Goal: Task Accomplishment & Management: Complete application form

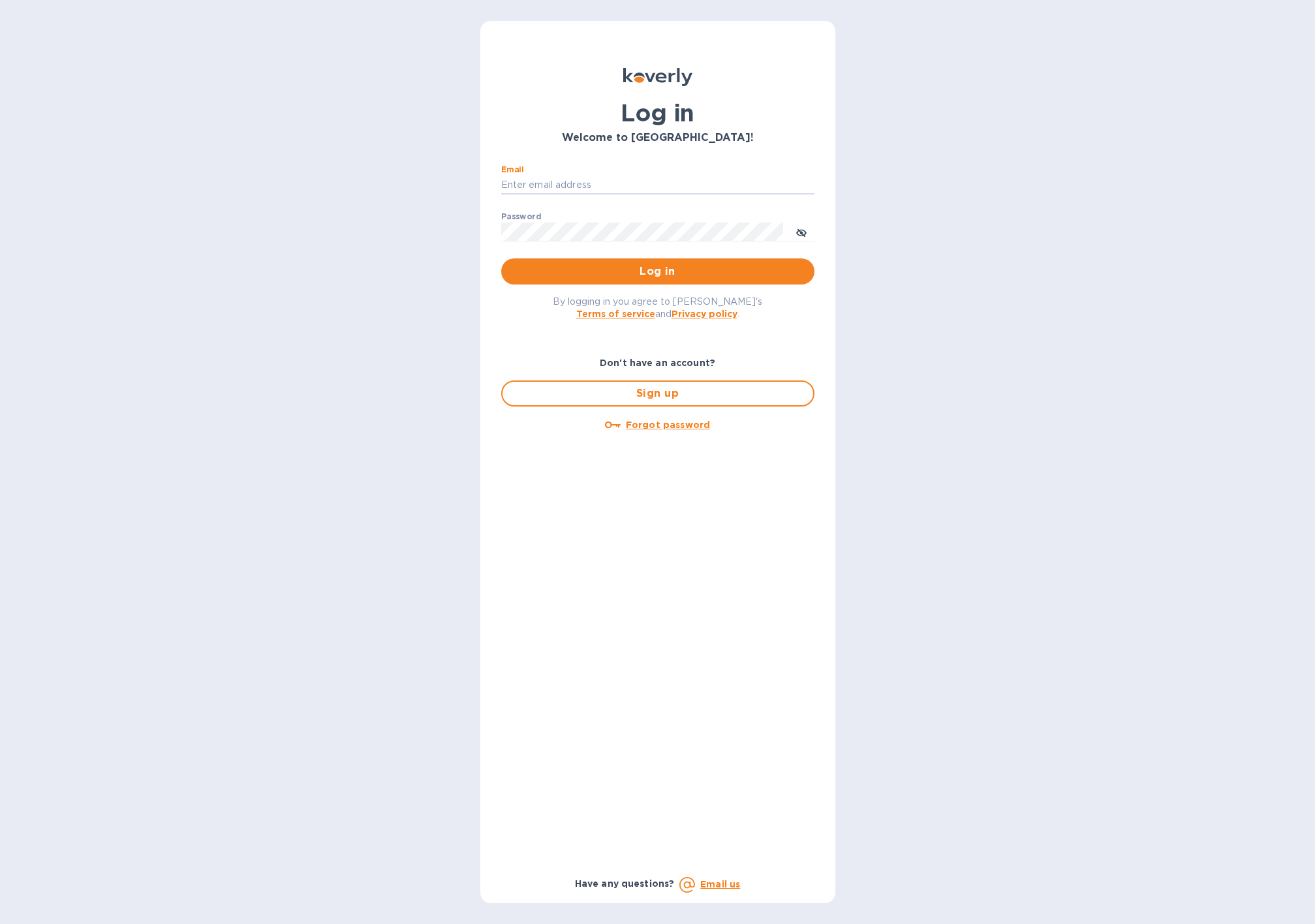
type input "alessio@prowinch.com"
click at [654, 268] on span "Log in" at bounding box center [657, 271] width 292 height 16
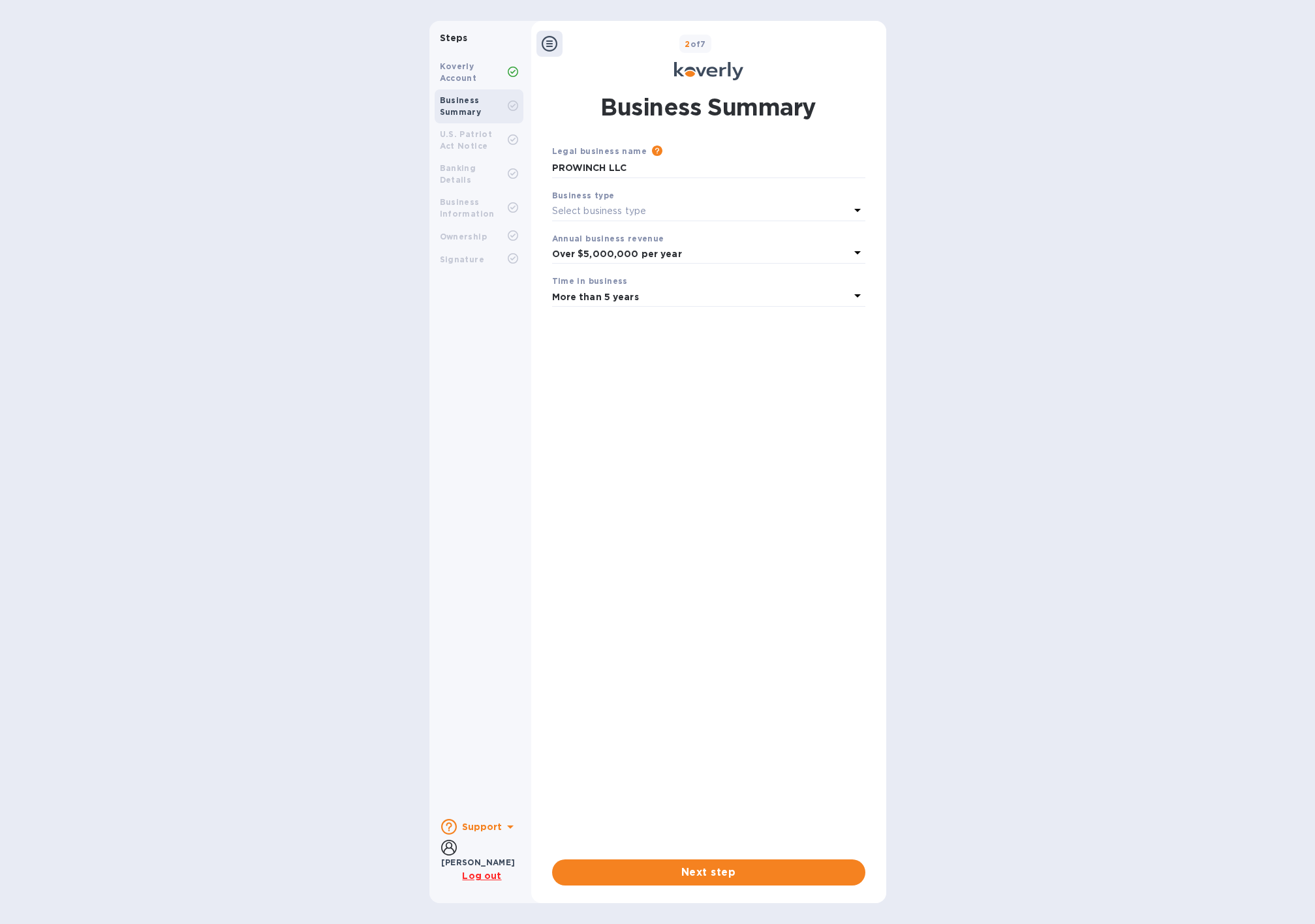
click at [854, 251] on icon at bounding box center [858, 253] width 16 height 16
click at [600, 355] on p "Over $5,000,000 per year" at bounding box center [703, 356] width 282 height 14
click at [666, 874] on span "Next step" at bounding box center [708, 872] width 292 height 16
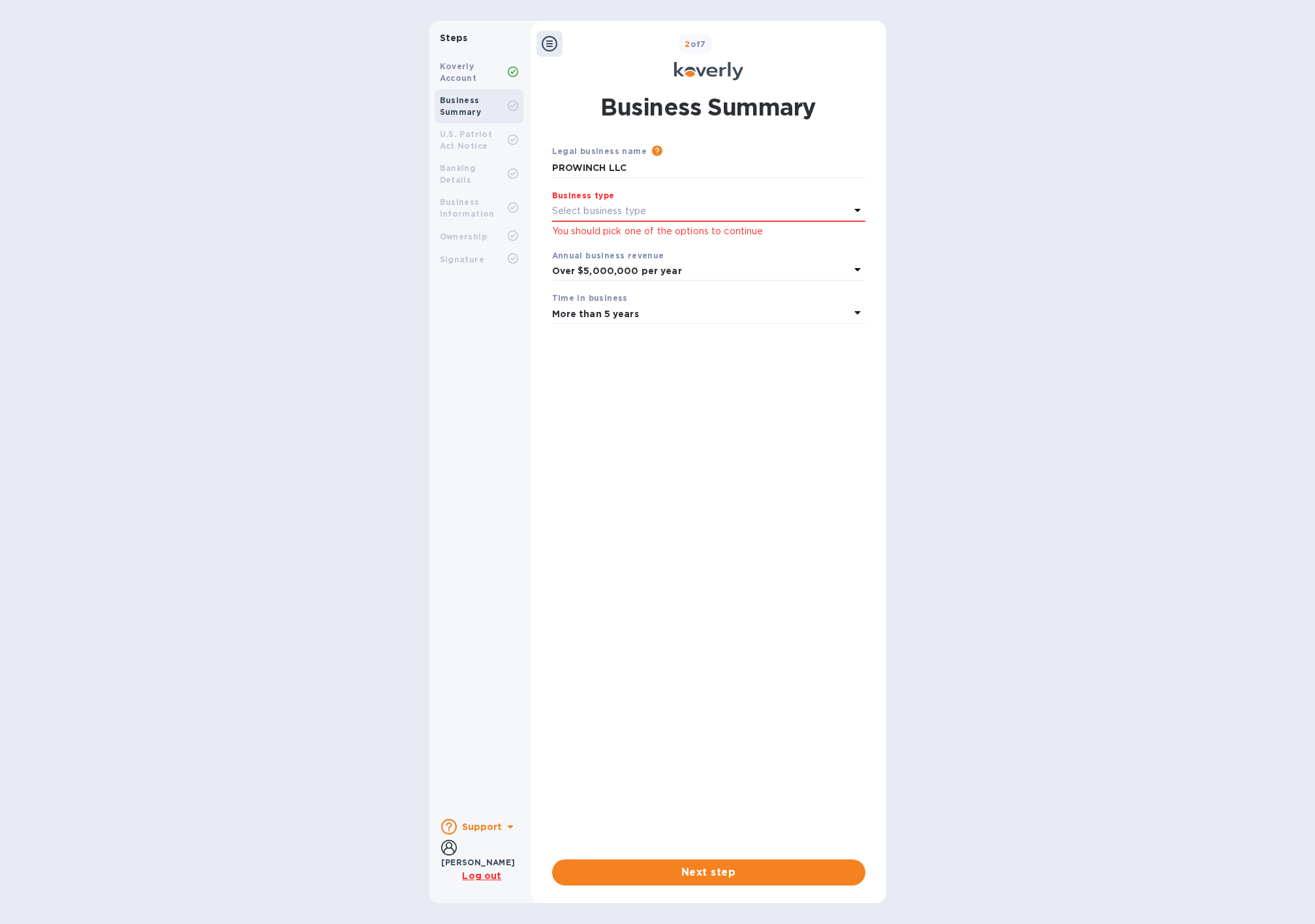
click at [684, 208] on div "Select business type" at bounding box center [701, 211] width 297 height 18
click at [598, 340] on p "Limited Liability Company (LLC)" at bounding box center [703, 337] width 282 height 14
click at [685, 879] on span "Next step" at bounding box center [708, 872] width 292 height 16
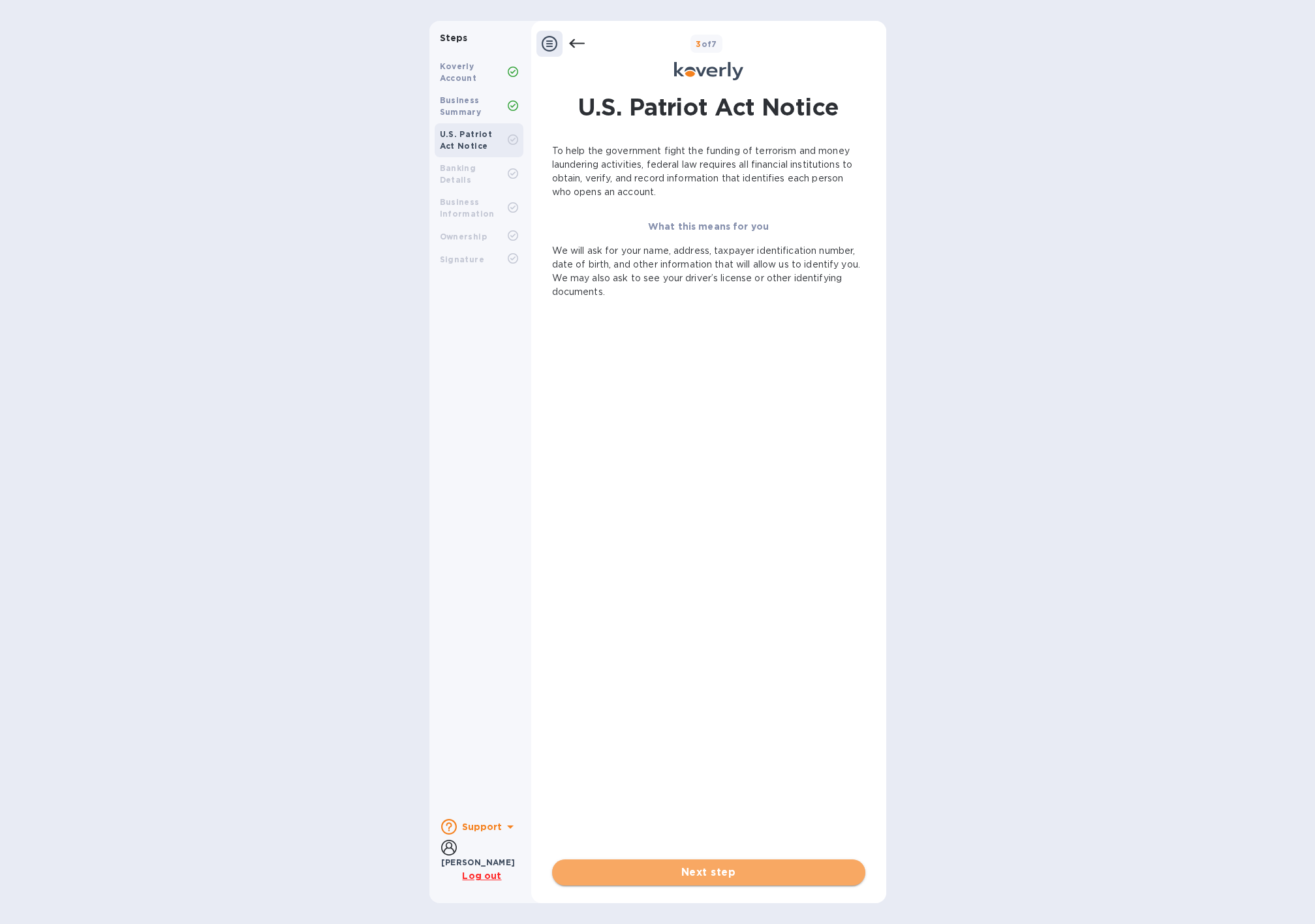
click at [717, 872] on span "Next step" at bounding box center [708, 872] width 292 height 16
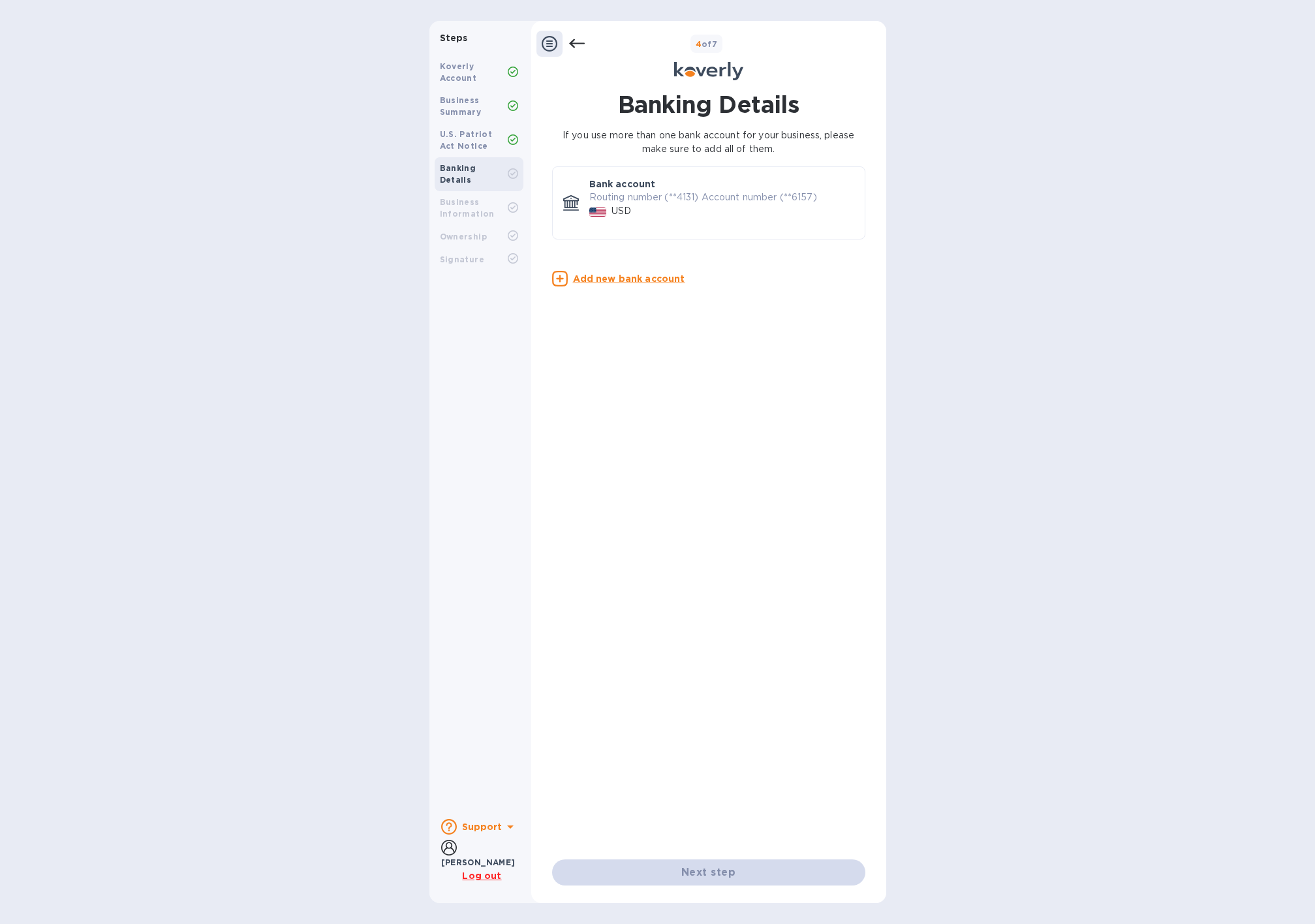
click at [683, 866] on div "Next step" at bounding box center [709, 872] width 313 height 26
click at [638, 197] on p "Routing number (**4131) Account number (**6157)" at bounding box center [722, 197] width 265 height 14
click at [643, 205] on div "USD" at bounding box center [722, 211] width 270 height 19
click at [611, 282] on u "Add new bank account" at bounding box center [629, 279] width 112 height 11
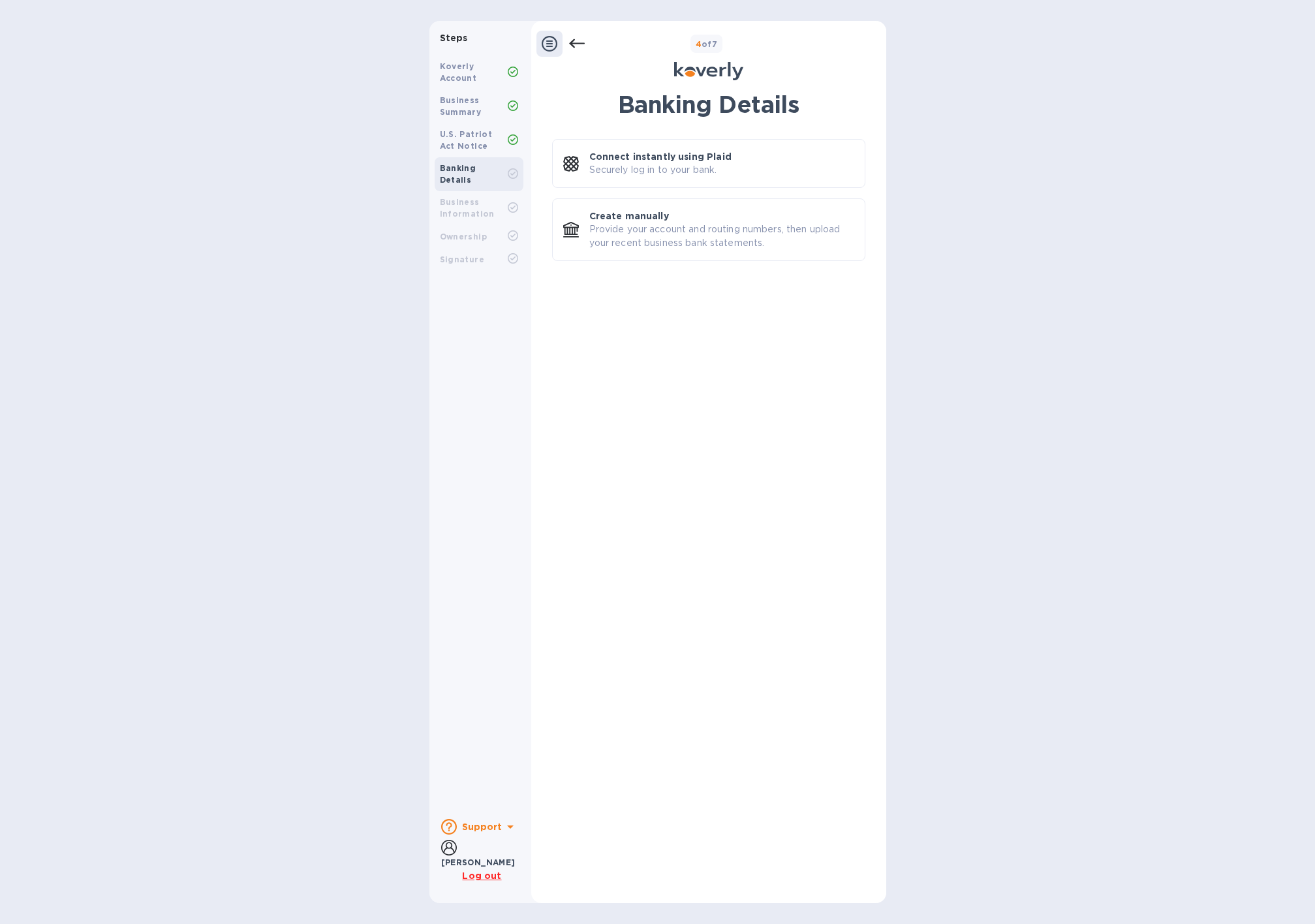
click at [675, 596] on div "Banking Details Connect instantly using Plaid Securely log in to your bank. Cre…" at bounding box center [709, 487] width 313 height 795
click at [476, 857] on b "[PERSON_NAME]" at bounding box center [478, 862] width 75 height 10
click at [468, 831] on b "Support" at bounding box center [482, 826] width 40 height 11
click at [599, 556] on div "Banking Details Connect instantly using Plaid Securely log in to your bank. Cre…" at bounding box center [709, 487] width 313 height 795
click at [367, 172] on div "Steps Koverly Account Business Summary U.S. Patriot Act Notice Banking Details …" at bounding box center [657, 462] width 1315 height 882
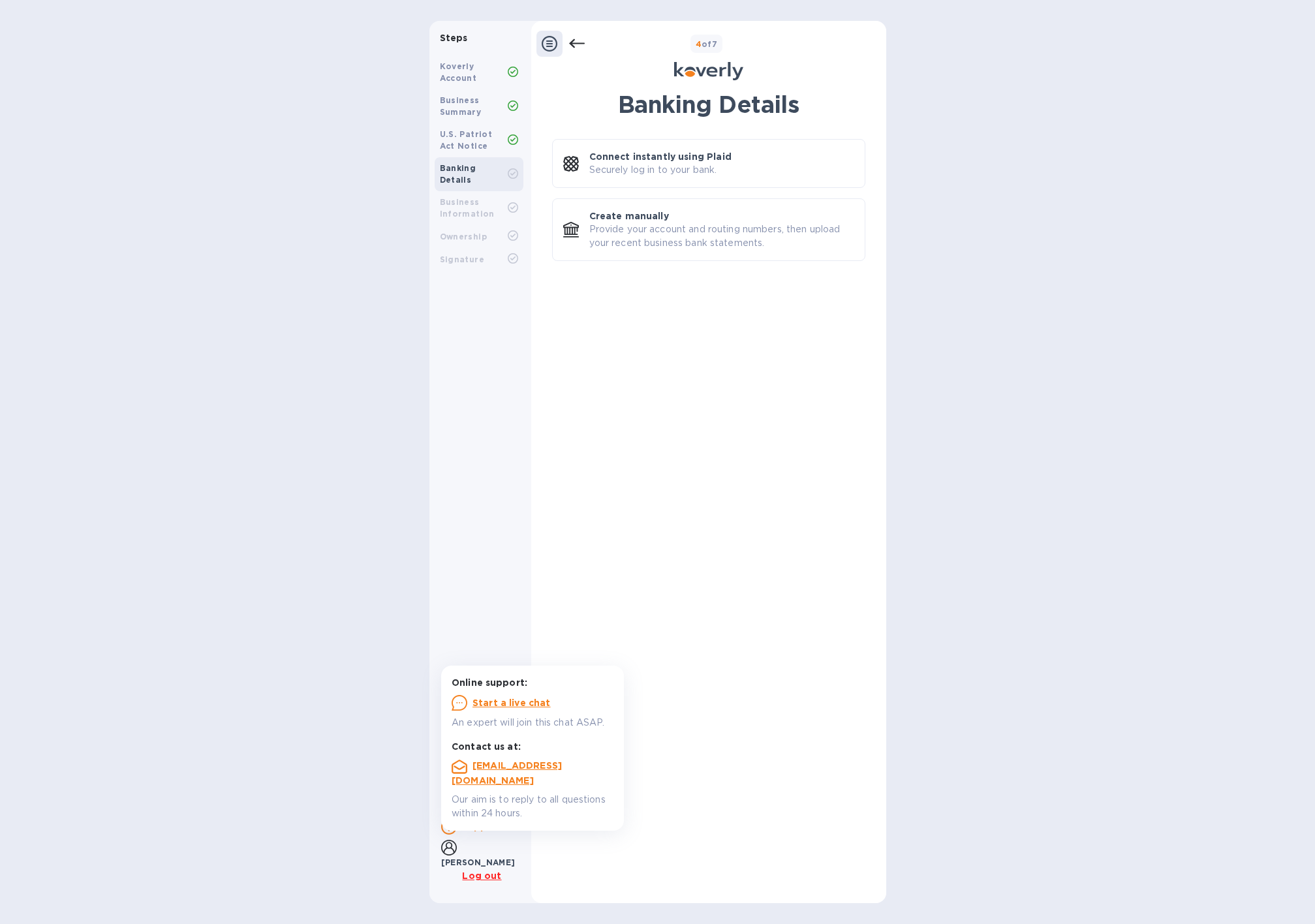
click at [553, 45] on icon at bounding box center [549, 44] width 16 height 16
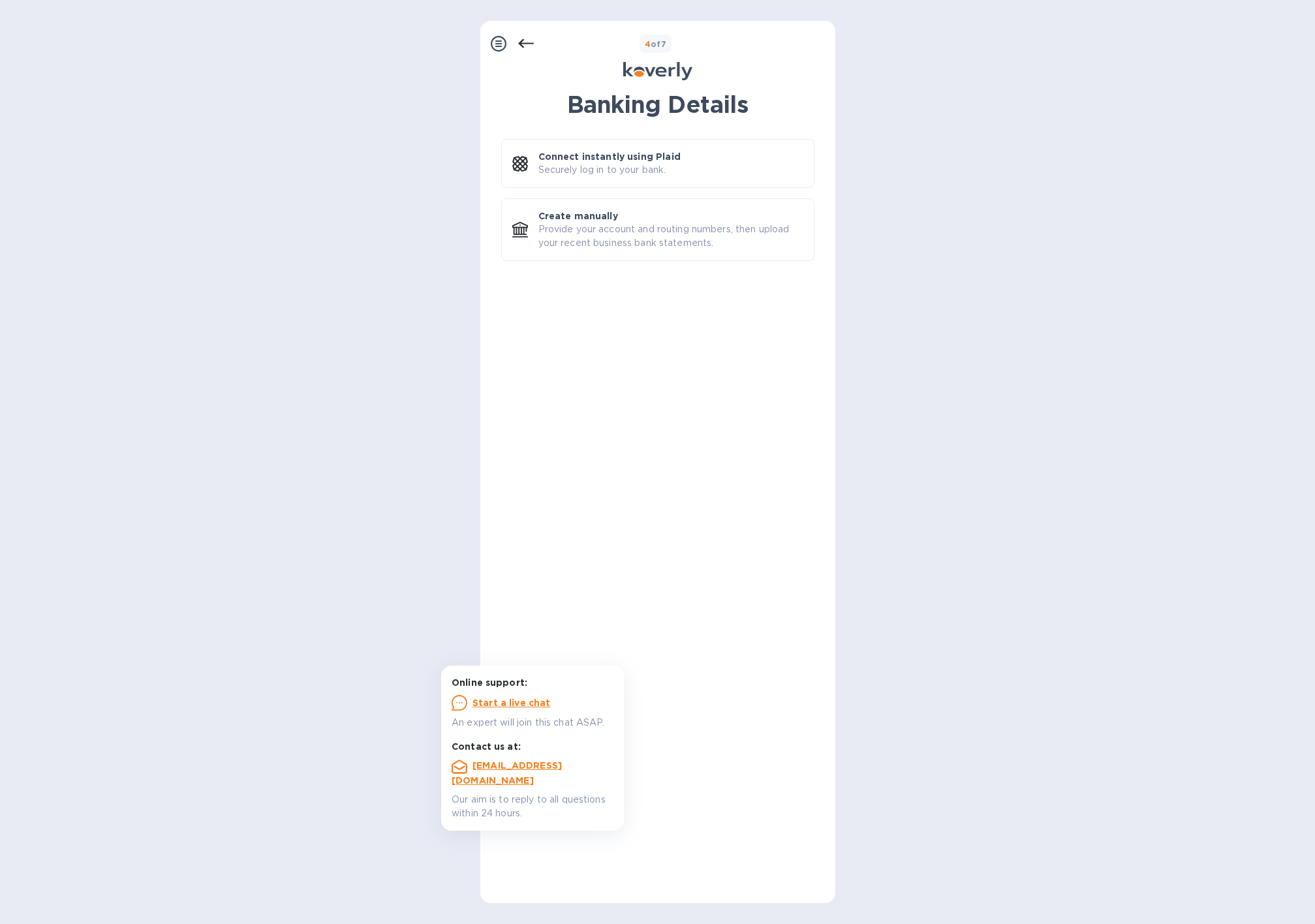
click at [496, 44] on icon at bounding box center [498, 44] width 16 height 16
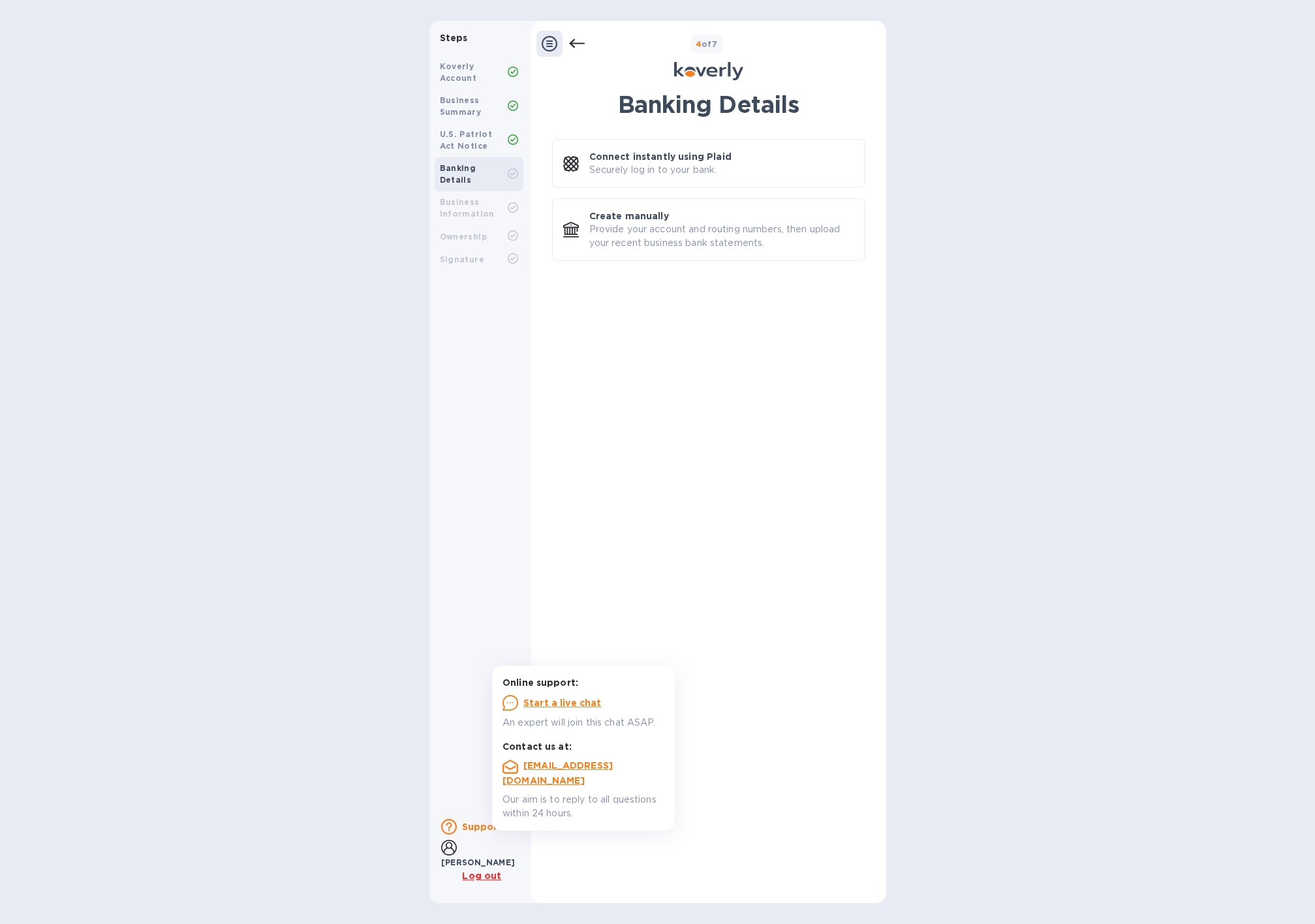
click at [456, 197] on b "Business Information" at bounding box center [467, 207] width 55 height 22
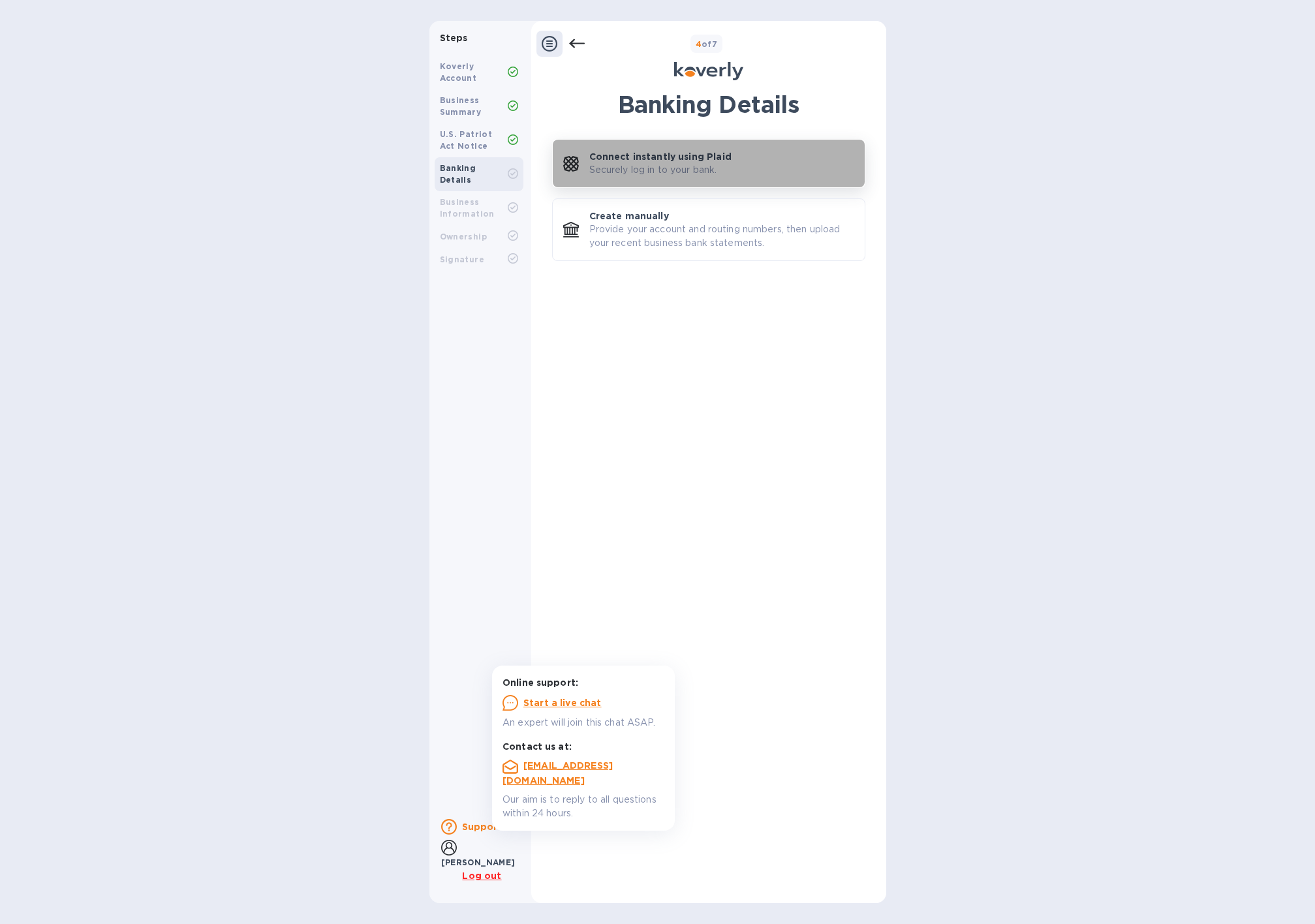
click at [625, 159] on p "Connect instantly using Plaid" at bounding box center [661, 157] width 142 height 13
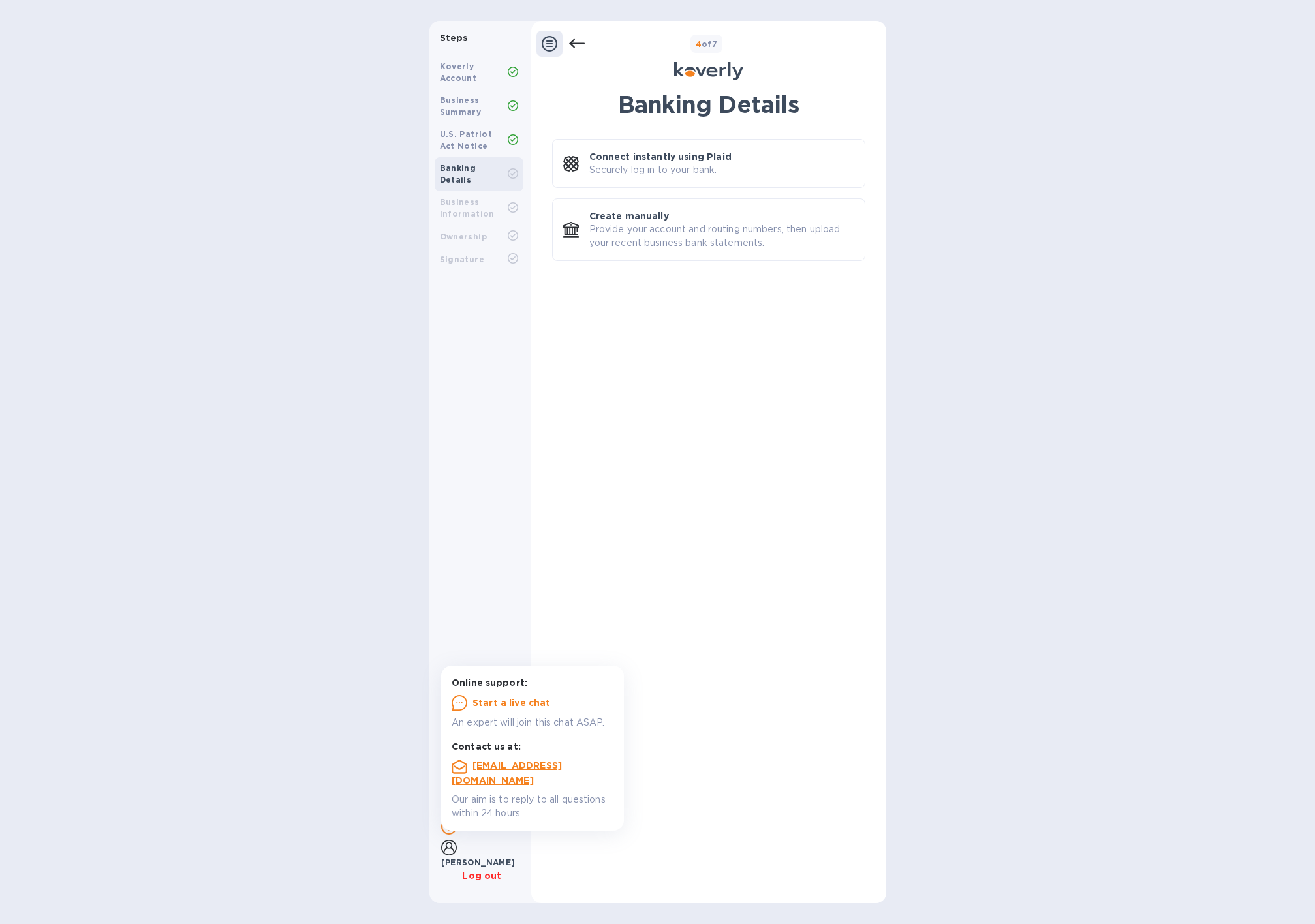
click at [1172, 324] on div "Steps Koverly Account Business Summary U.S. Patriot Act Notice Banking Details …" at bounding box center [657, 462] width 1315 height 882
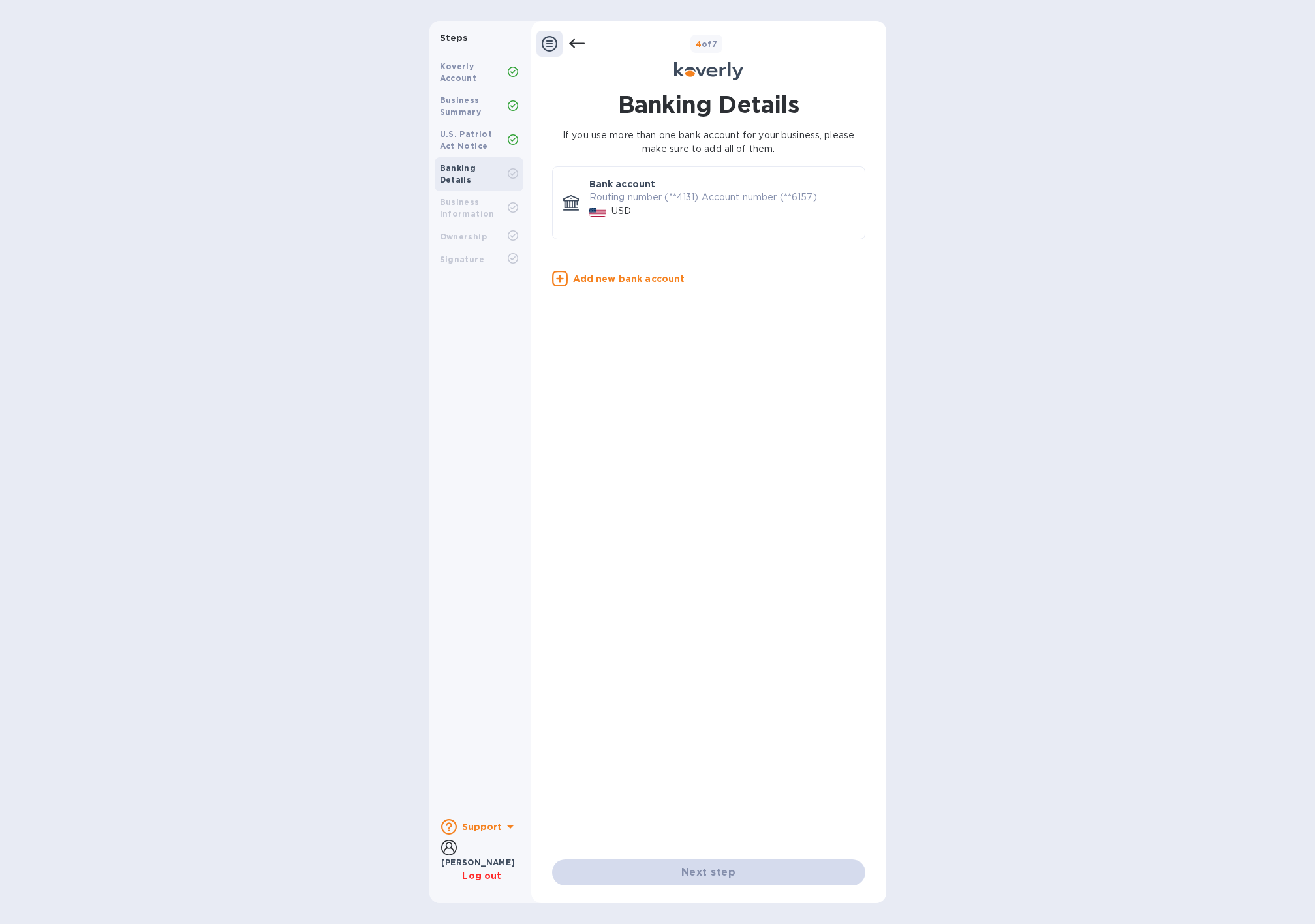
click at [333, 224] on div "Steps Koverly Account Business Summary U.S. Patriot Act Notice Banking Details …" at bounding box center [657, 462] width 1315 height 882
click at [480, 191] on div "Business Information" at bounding box center [479, 207] width 89 height 34
click at [464, 210] on div "Business Information" at bounding box center [479, 207] width 89 height 34
click at [462, 197] on b "Business Information" at bounding box center [467, 207] width 55 height 22
click at [580, 592] on div "Banking Details If you use more than one bank account for your business, please…" at bounding box center [709, 475] width 313 height 768
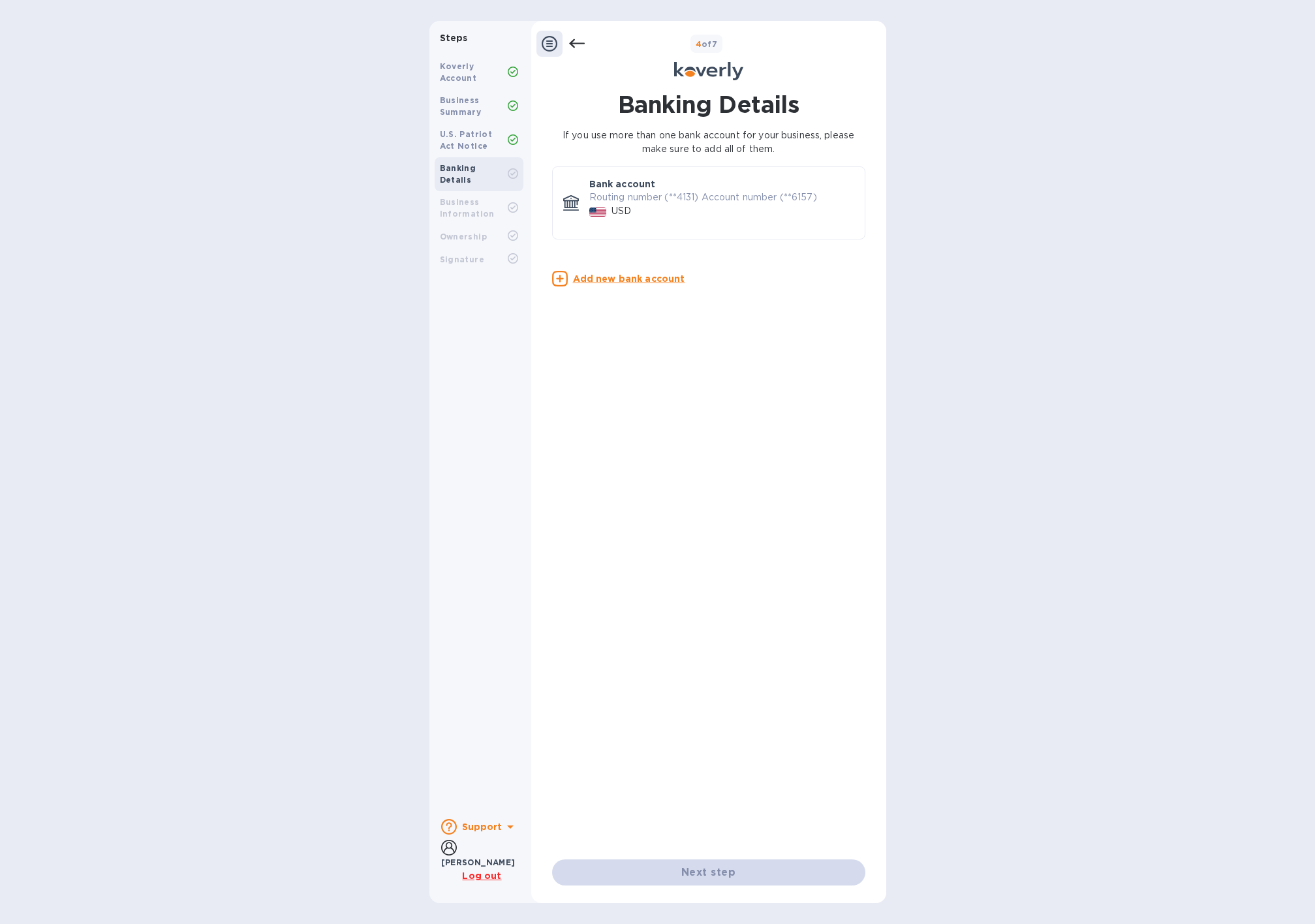
click at [503, 830] on icon at bounding box center [511, 826] width 16 height 16
click at [621, 276] on u "Add new bank account" at bounding box center [629, 279] width 112 height 11
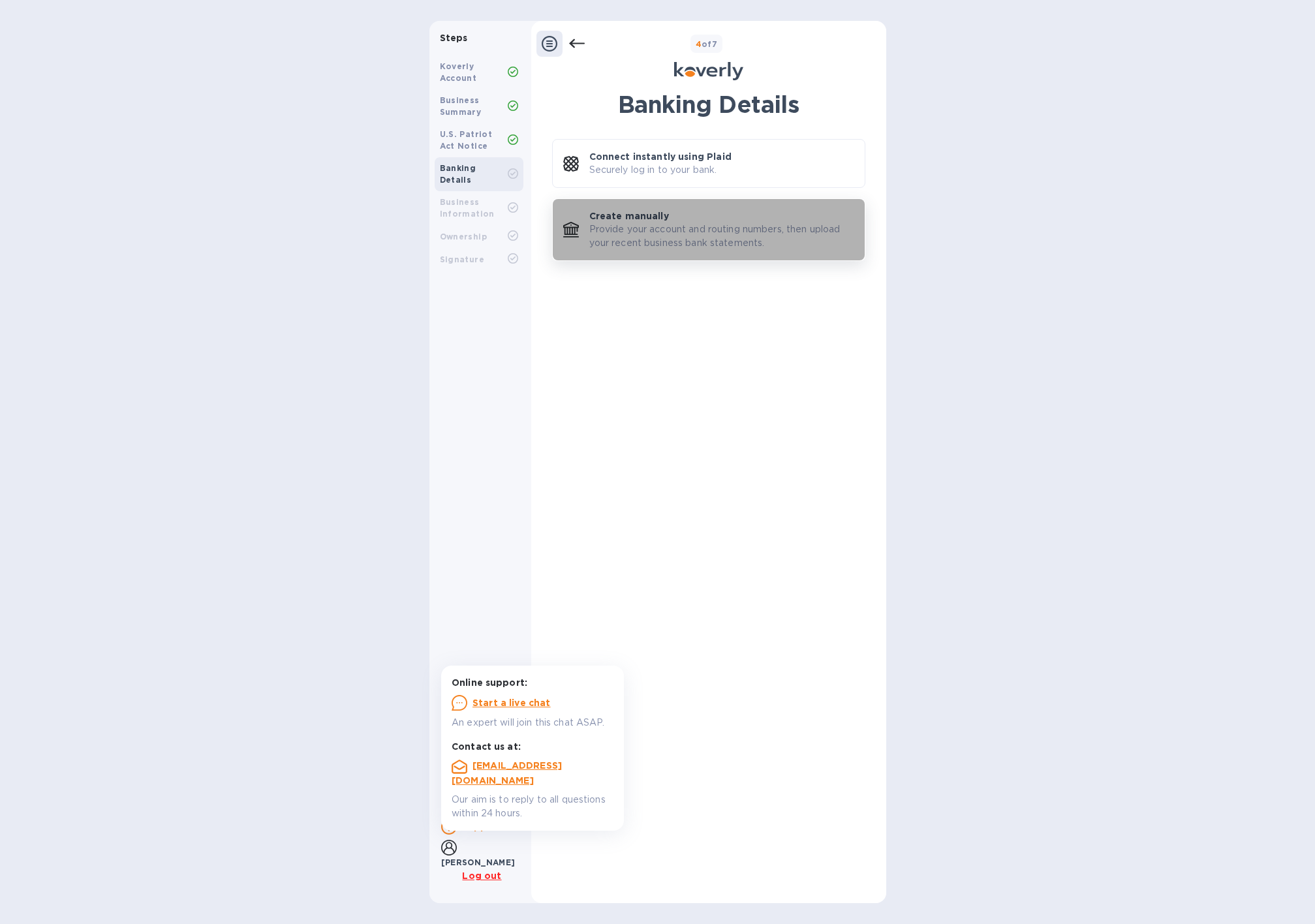
click at [625, 239] on p "Provide your account and routing numbers, then upload your recent business bank…" at bounding box center [722, 236] width 265 height 27
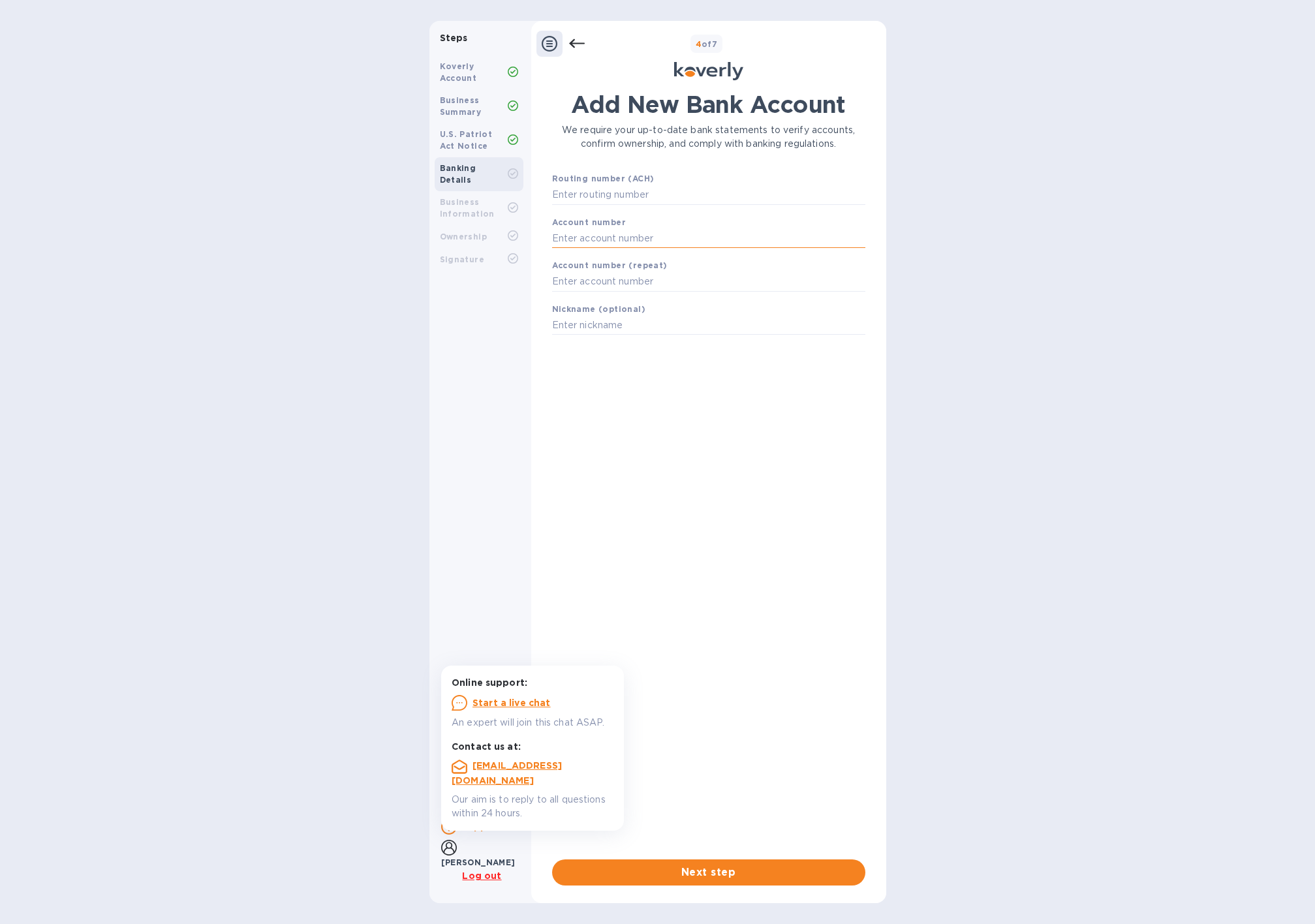
click at [628, 235] on input "text" at bounding box center [709, 238] width 313 height 19
click at [649, 193] on input "text" at bounding box center [709, 195] width 313 height 19
type input ","
paste input "898047930549"
type input "898047930549"
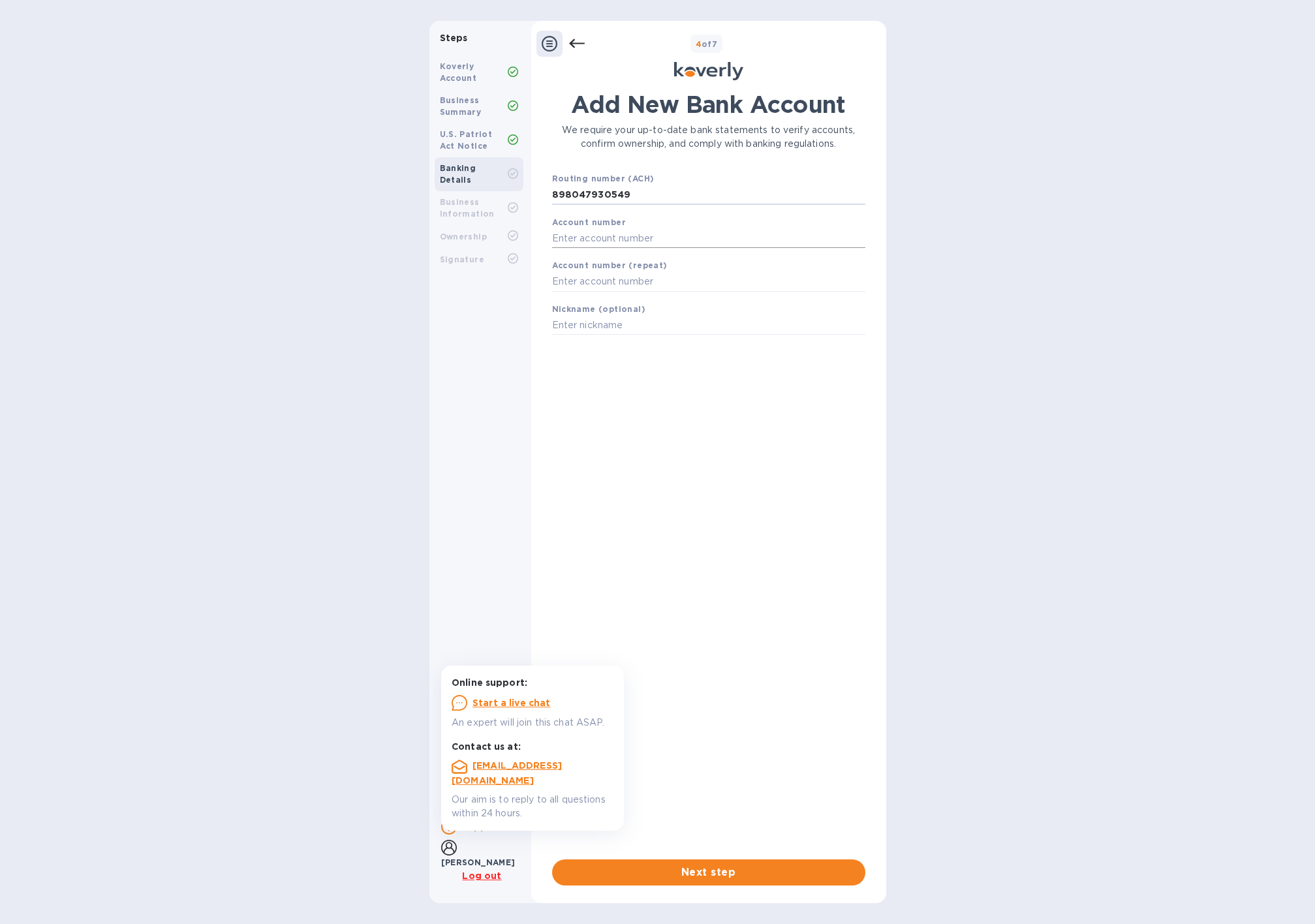
click at [603, 239] on input "text" at bounding box center [709, 238] width 313 height 19
paste input "898047930549"
type input "898047930549"
drag, startPoint x: 637, startPoint y: 197, endPoint x: 547, endPoint y: 193, distance: 90.1
click at [547, 193] on div "Routing number (ACH) 898047930549" at bounding box center [708, 188] width 324 height 44
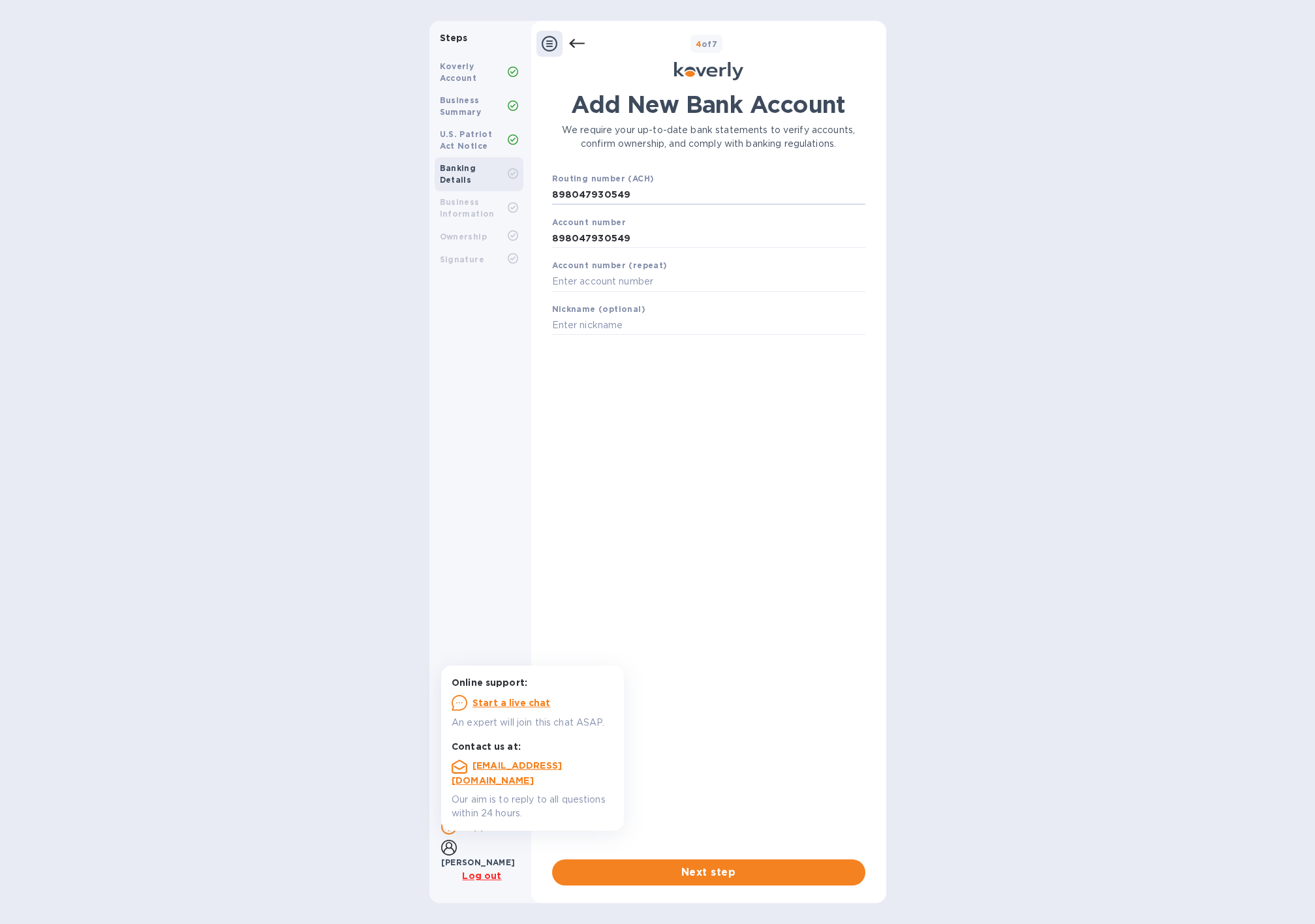
paste input "063100277"
type input "063100277"
click at [609, 300] on input "text" at bounding box center [709, 298] width 313 height 19
drag, startPoint x: 630, startPoint y: 255, endPoint x: 539, endPoint y: 251, distance: 91.1
click at [539, 251] on div "Add New Bank Account We require your up-to-date bank statements to verify accou…" at bounding box center [709, 487] width 342 height 811
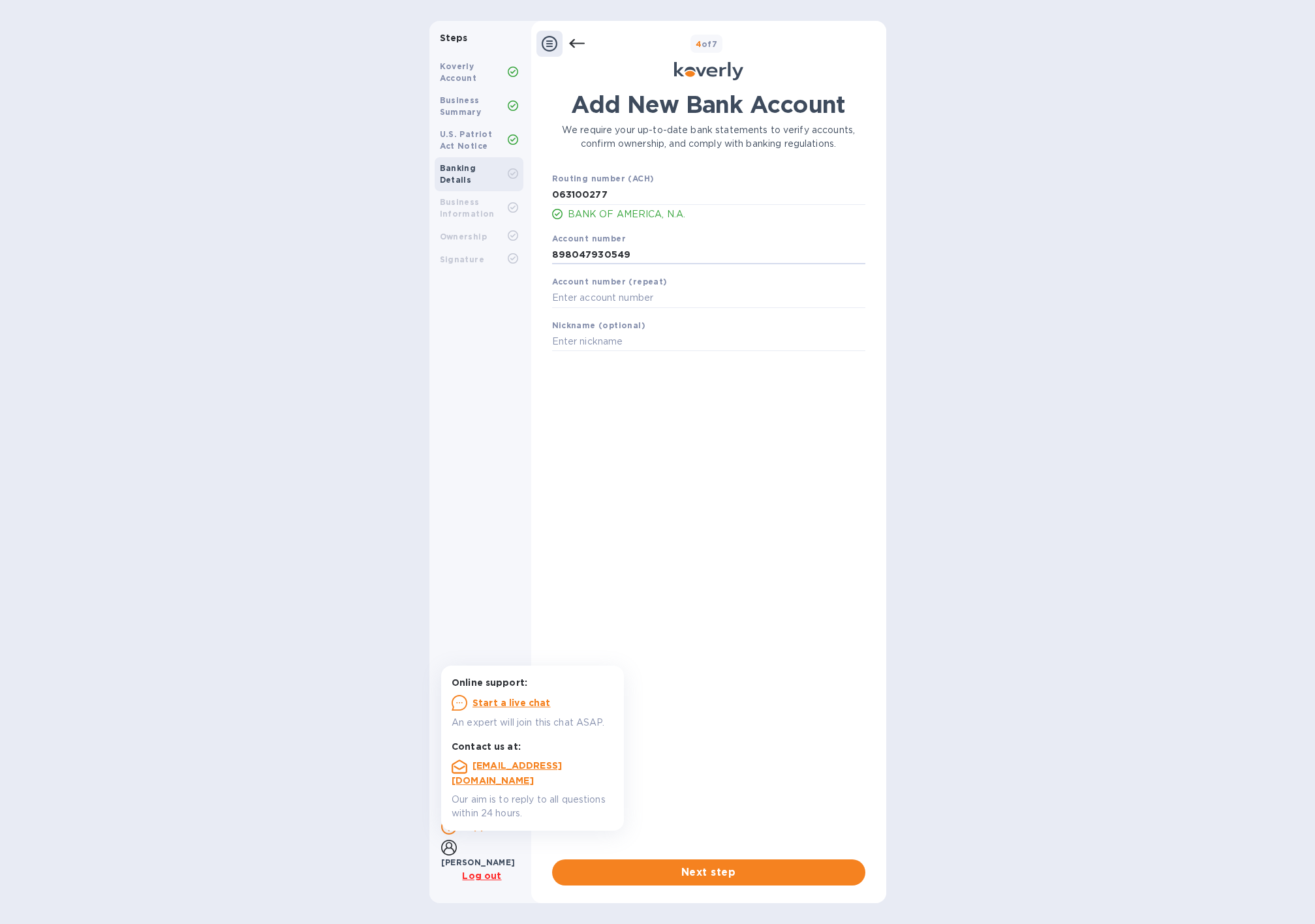
click at [593, 284] on b "Account number (repeat)" at bounding box center [610, 281] width 116 height 10
click at [598, 294] on input "text" at bounding box center [709, 298] width 313 height 19
paste input "898047930549"
type input "898047930549"
click at [636, 340] on input "text" at bounding box center [709, 342] width 313 height 19
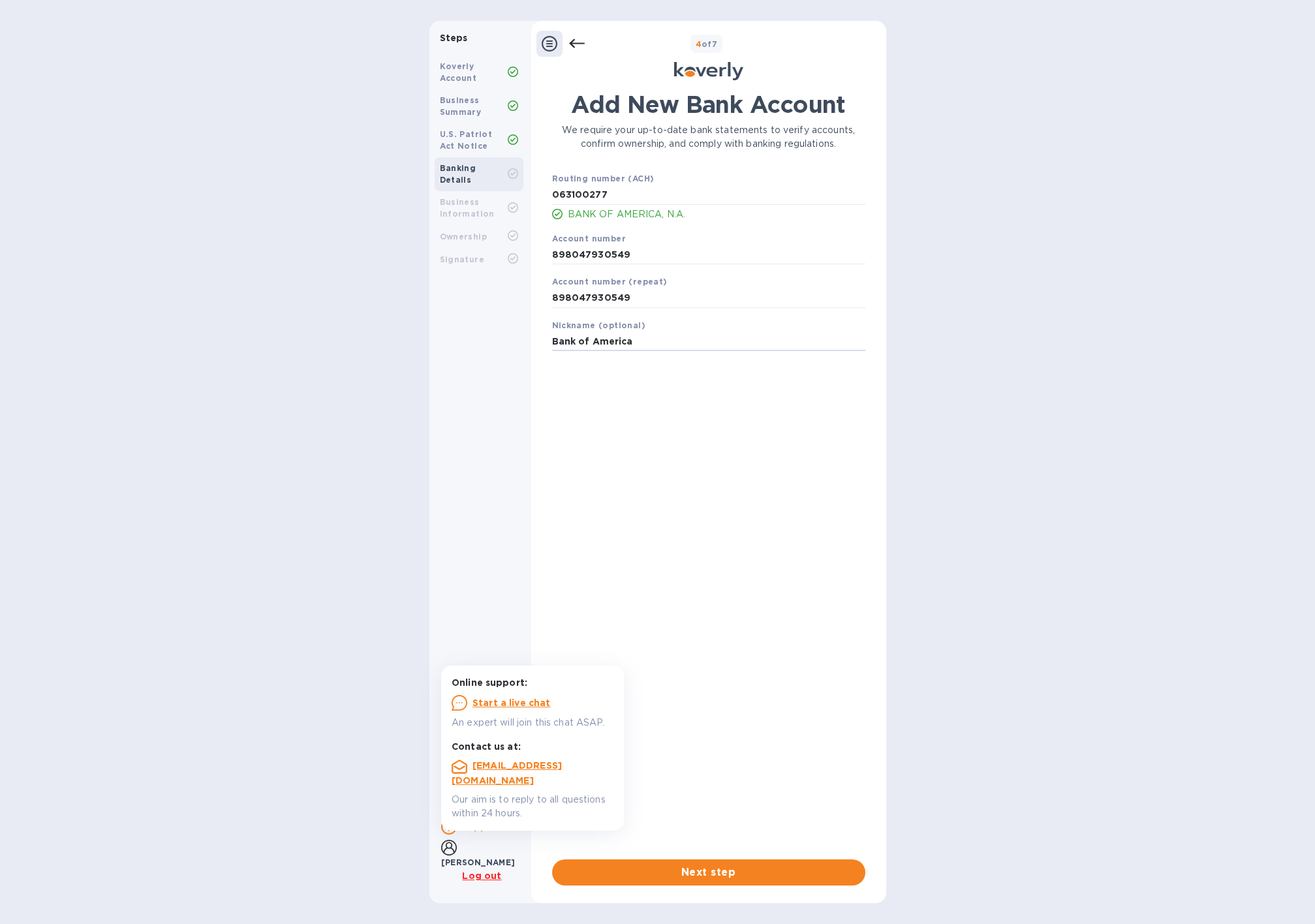
type input "Bank of America"
click at [676, 463] on div "Add New Bank Account We require your up-to-date bank statements to verify accou…" at bounding box center [709, 475] width 313 height 768
click at [710, 875] on span "Next step" at bounding box center [708, 872] width 292 height 16
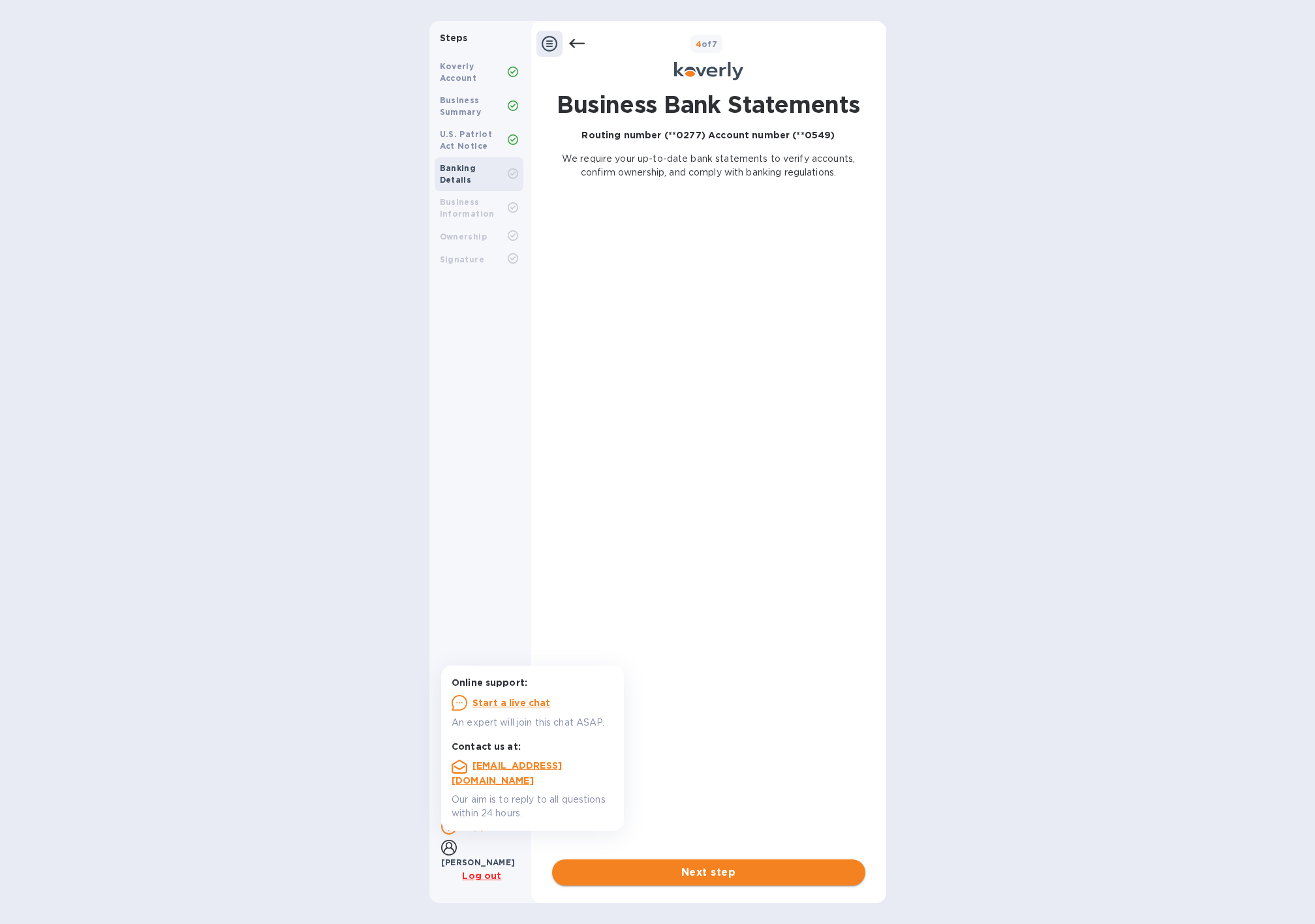
click at [676, 877] on span "Next step" at bounding box center [708, 872] width 292 height 16
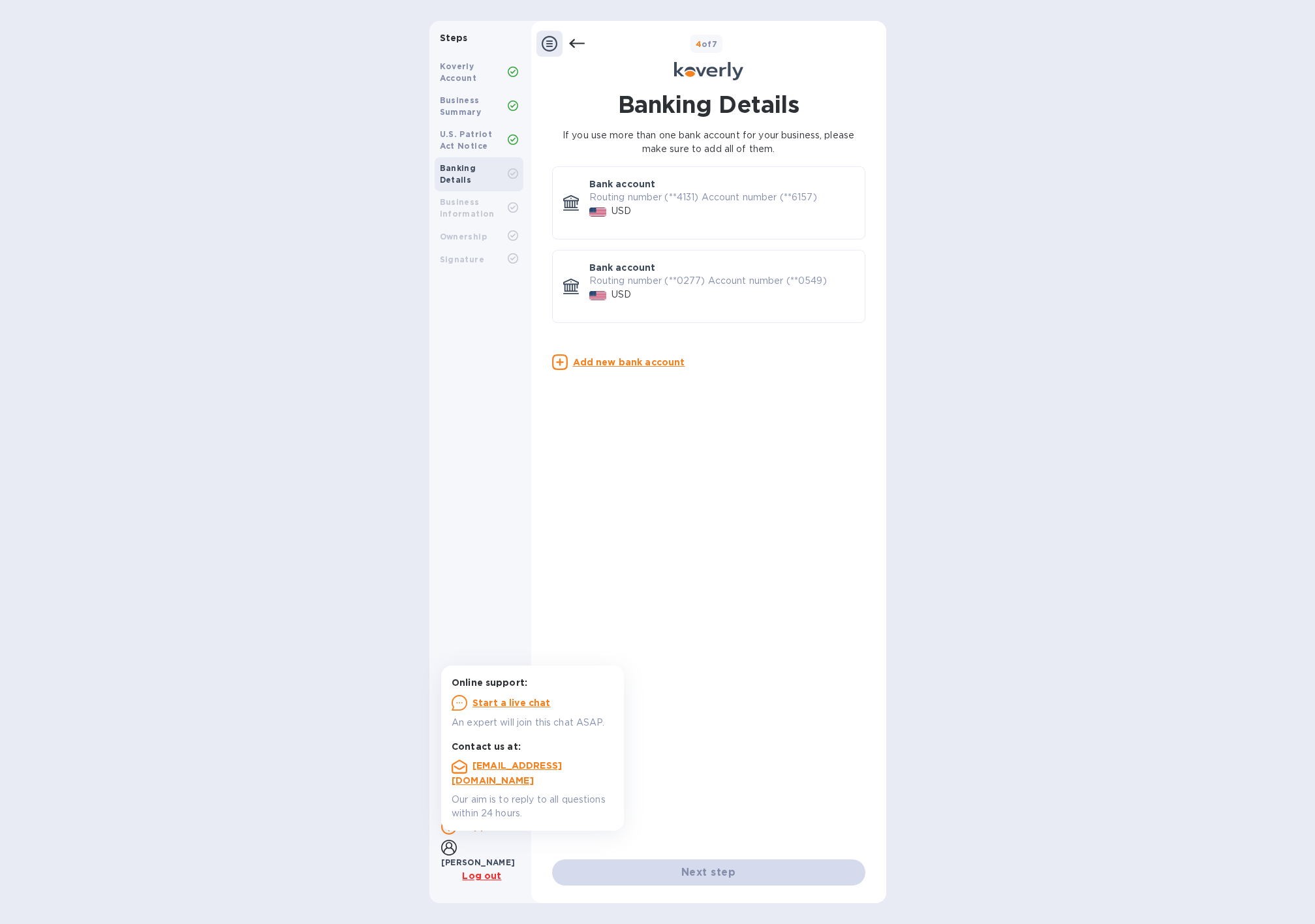
click at [667, 287] on div "USD" at bounding box center [722, 294] width 270 height 19
click at [628, 280] on p "Routing number (**0277) Account number (**0549)" at bounding box center [722, 281] width 265 height 14
click at [606, 192] on p "Routing number (**4131) Account number (**6157)" at bounding box center [722, 197] width 265 height 14
click at [607, 195] on p "Routing number (**4131) Account number (**6157)" at bounding box center [722, 197] width 265 height 14
click at [561, 286] on div at bounding box center [571, 286] width 26 height 26
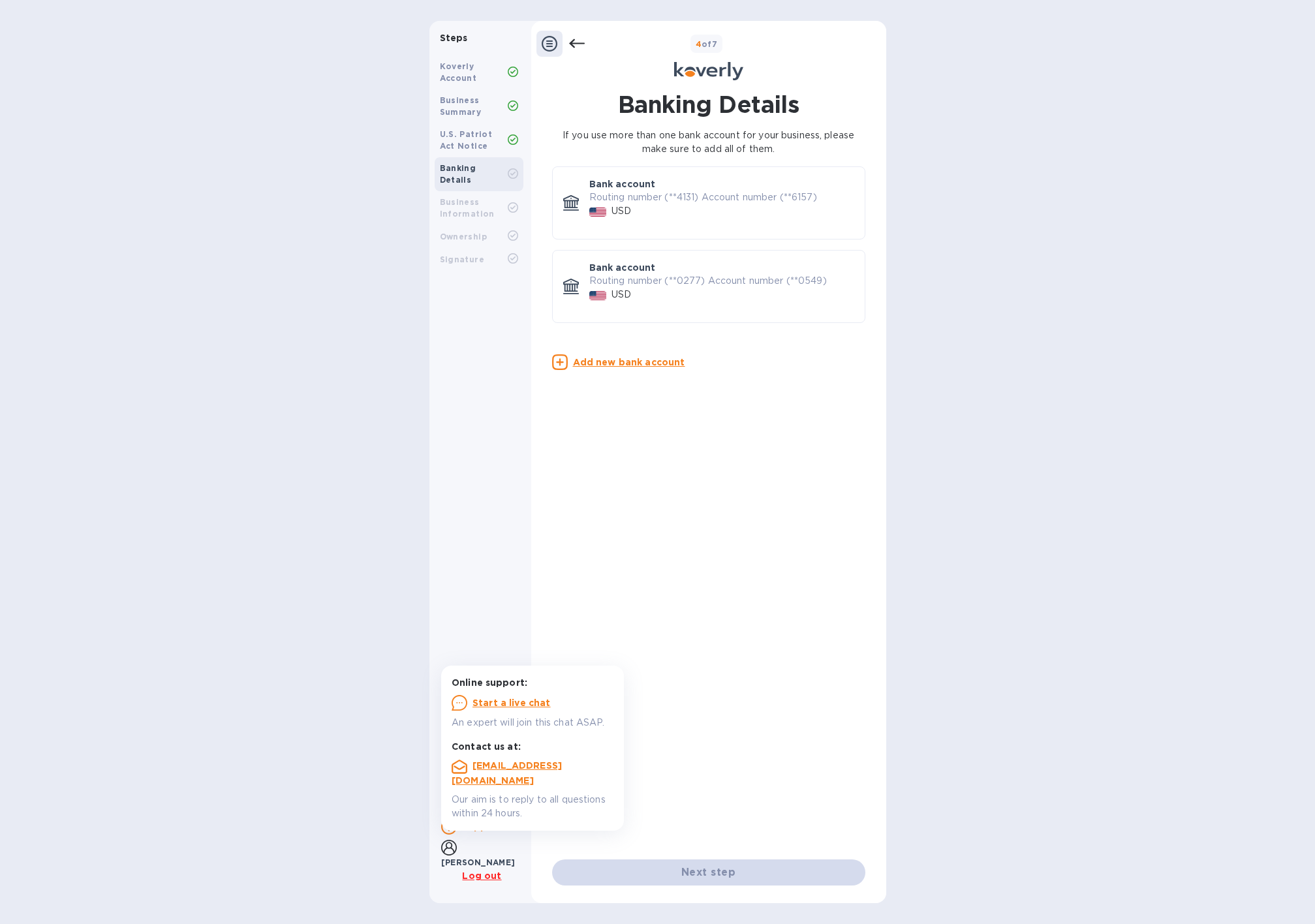
click at [566, 195] on div at bounding box center [571, 202] width 26 height 26
click at [640, 232] on div "Bank account Routing number (**4131) Account number (**6157) USD" at bounding box center [721, 202] width 275 height 61
click at [682, 197] on p "Routing number (**4131) Account number (**6157)" at bounding box center [722, 197] width 265 height 14
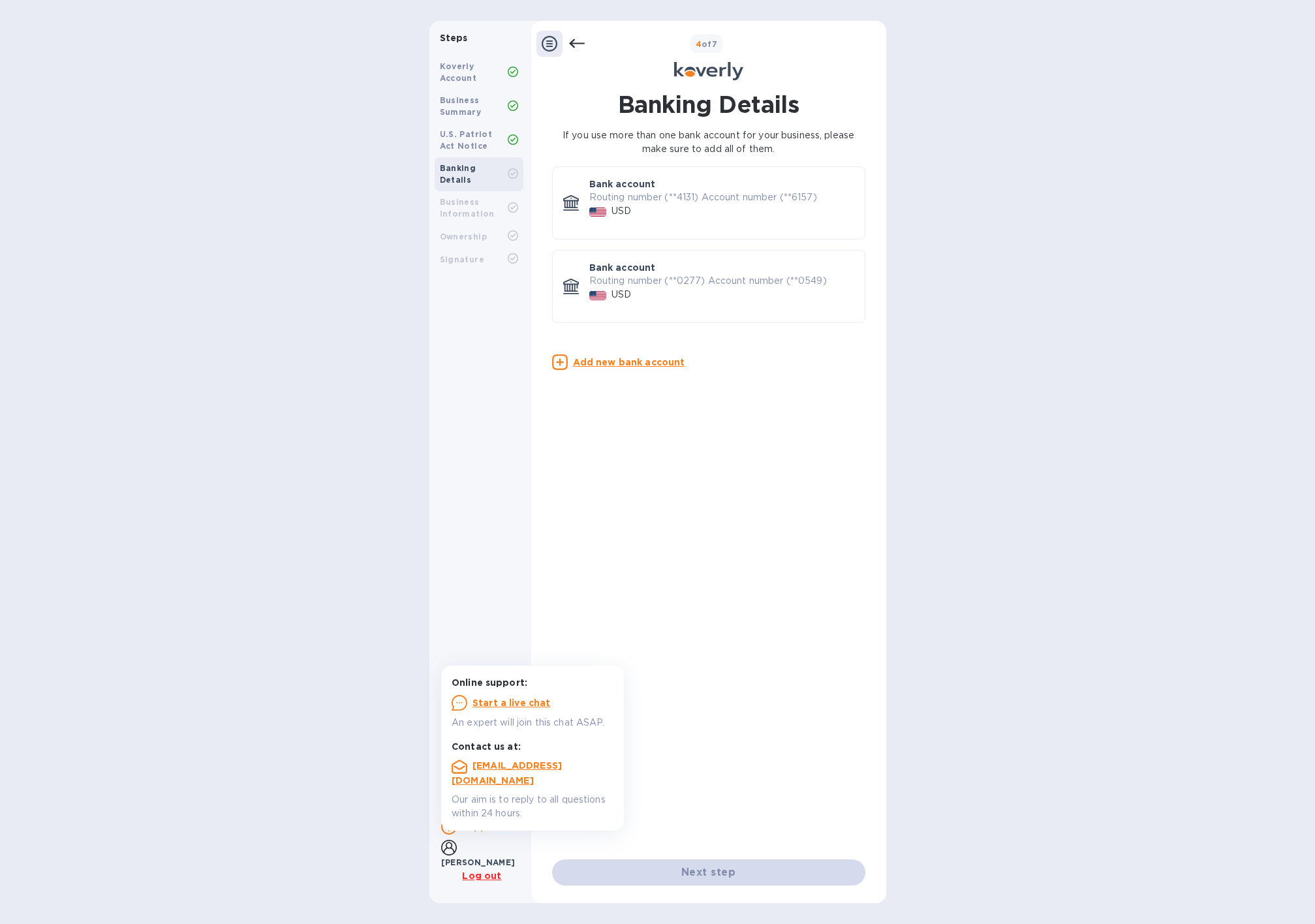
click at [657, 281] on p "Routing number (**0277) Account number (**0549)" at bounding box center [722, 281] width 265 height 14
click at [591, 285] on div "USD" at bounding box center [722, 294] width 270 height 19
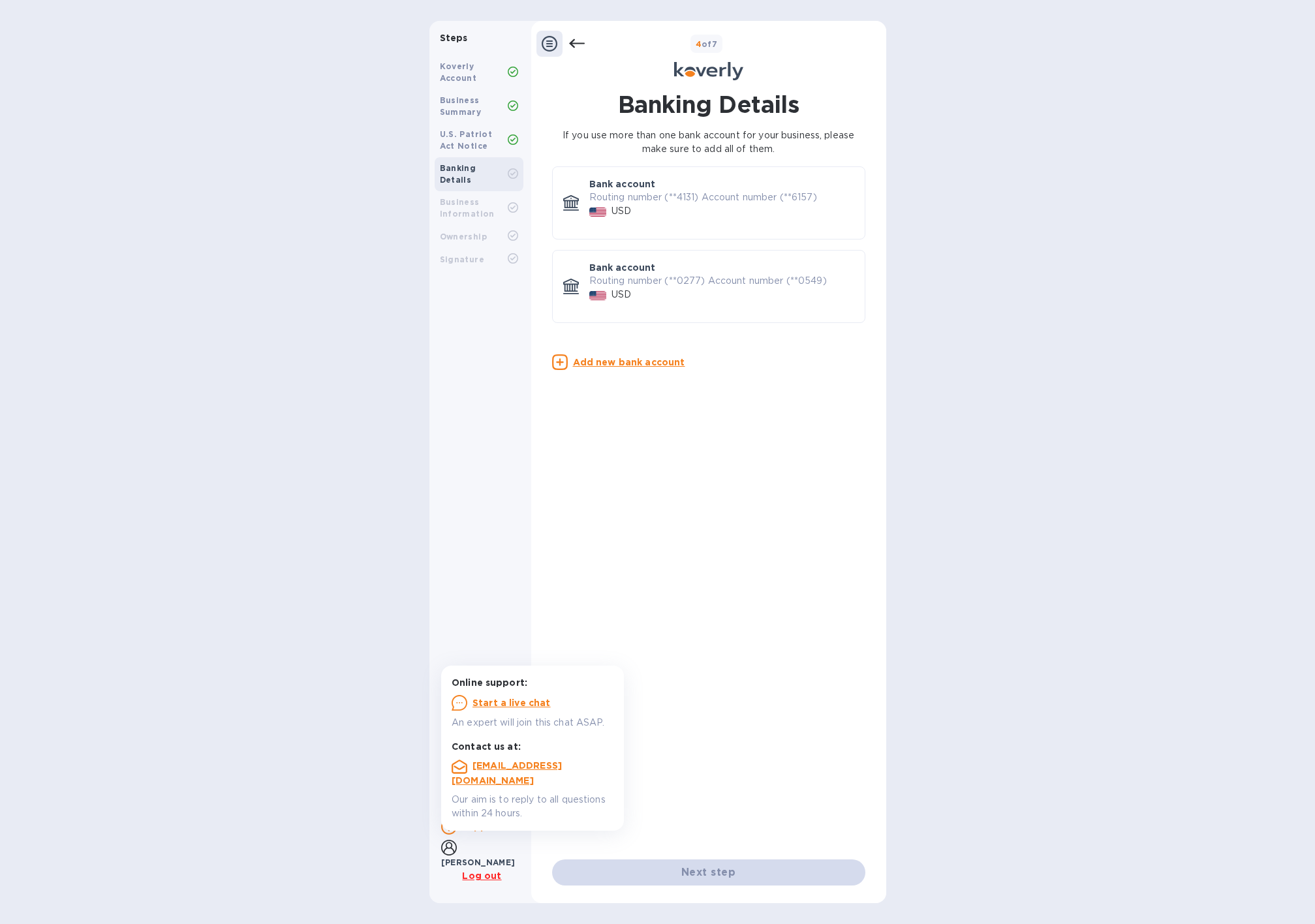
click at [581, 294] on div at bounding box center [571, 286] width 26 height 26
click at [595, 363] on u "Add new bank account" at bounding box center [629, 362] width 112 height 11
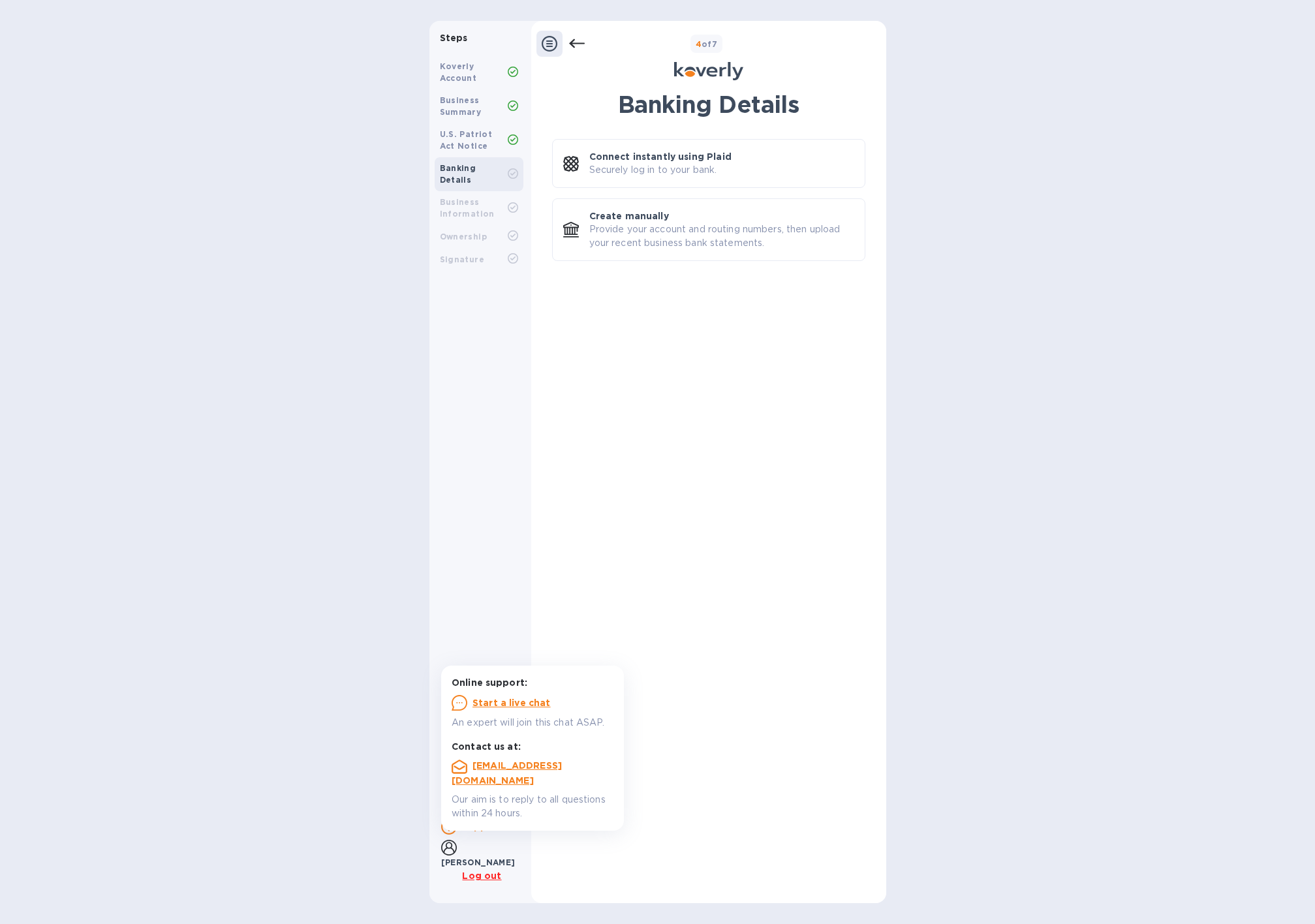
click at [567, 42] on div at bounding box center [560, 44] width 48 height 26
drag, startPoint x: 569, startPoint y: 41, endPoint x: 589, endPoint y: 45, distance: 20.4
click at [569, 42] on icon at bounding box center [577, 44] width 16 height 16
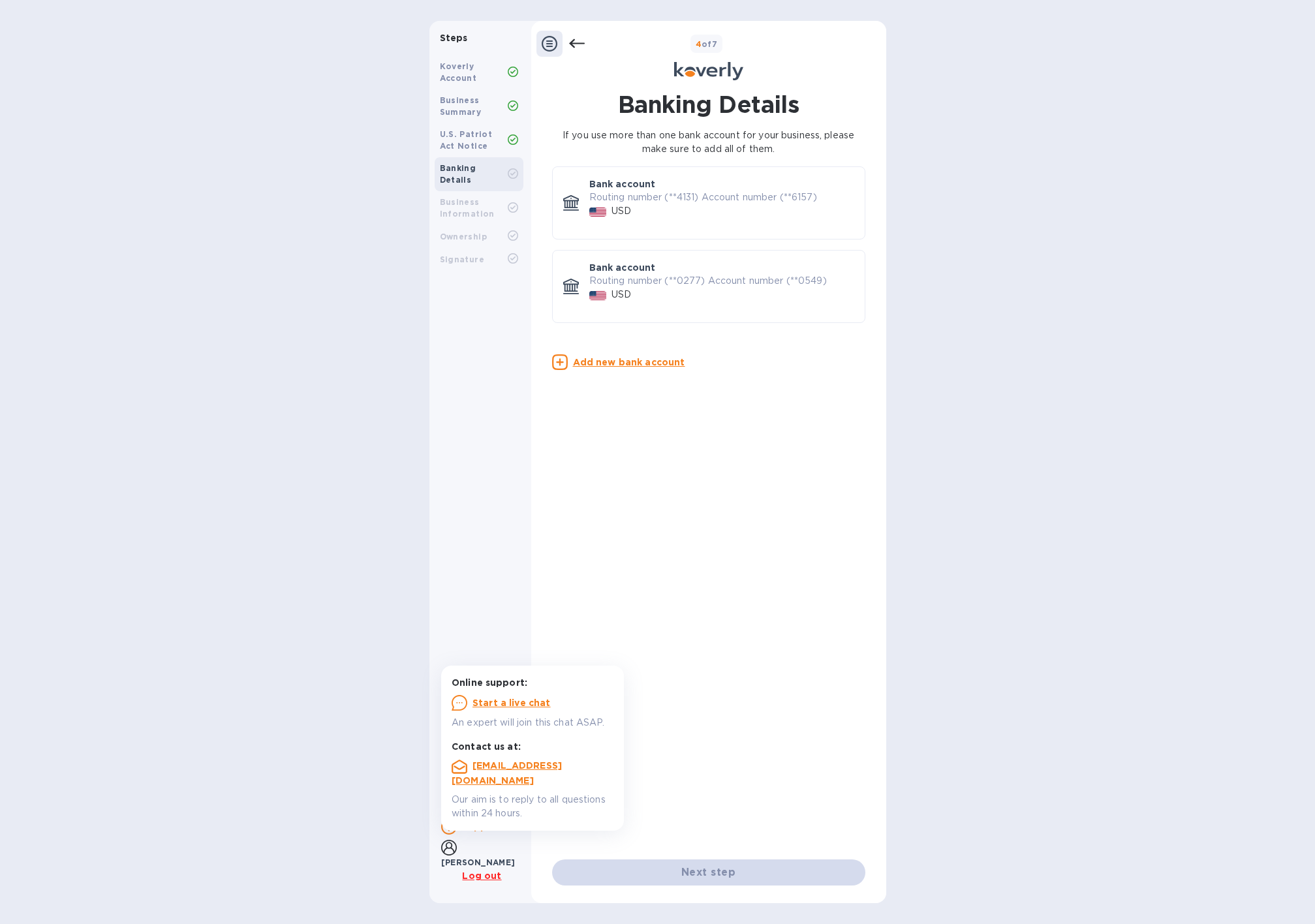
click at [693, 729] on div "Banking Details If you use more than one bank account for your business, please…" at bounding box center [709, 475] width 313 height 768
click at [633, 281] on p "Routing number (**0277) Account number (**0549)" at bounding box center [722, 281] width 265 height 14
click at [639, 278] on p "Routing number (**0277) Account number (**0549)" at bounding box center [722, 281] width 265 height 14
click at [629, 198] on p "Routing number (**4131) Account number (**6157)" at bounding box center [722, 197] width 265 height 14
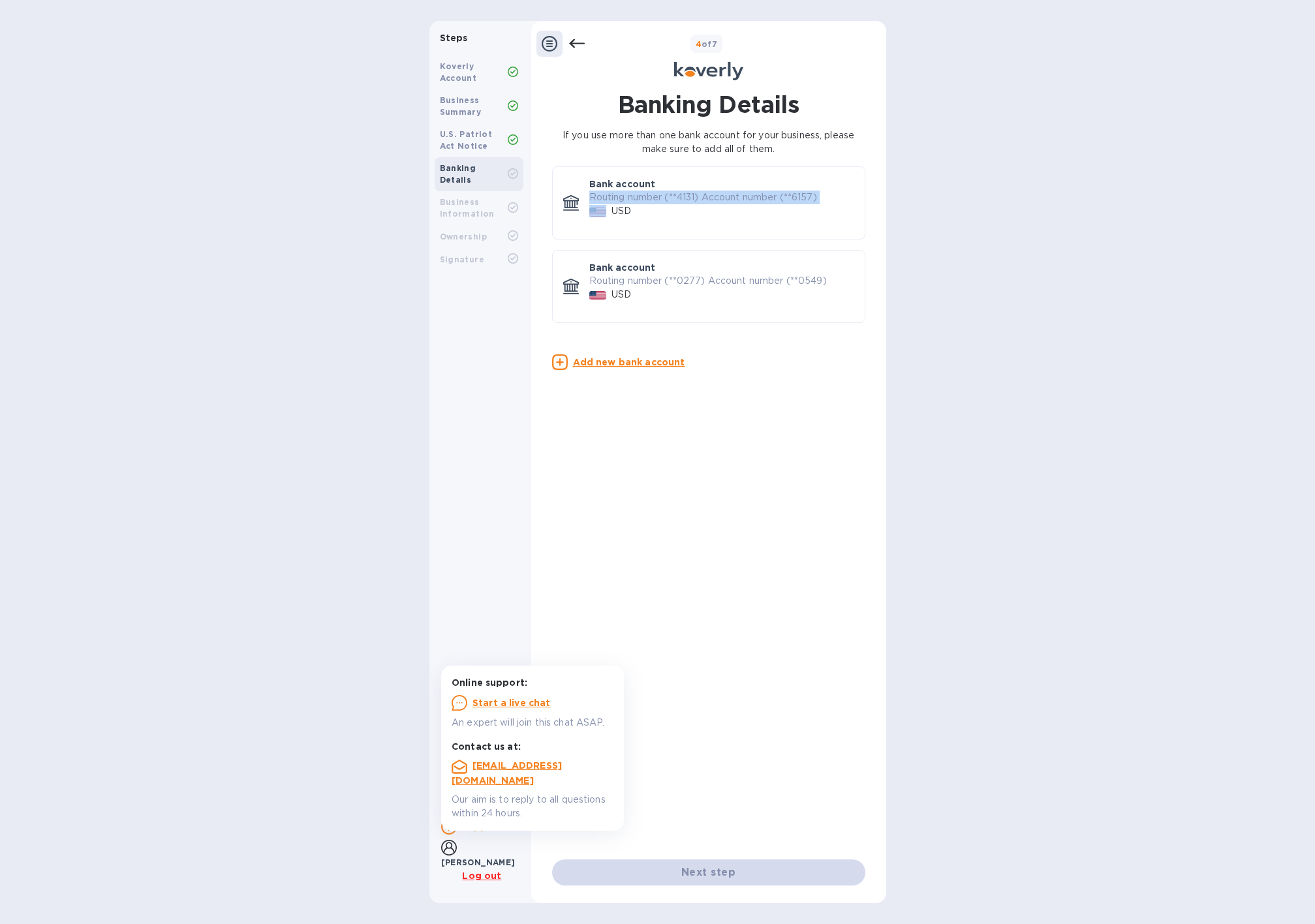
click at [629, 198] on p "Routing number (**4131) Account number (**6157)" at bounding box center [722, 197] width 265 height 14
click at [656, 275] on p "Routing number (**0277) Account number (**0549)" at bounding box center [722, 281] width 265 height 14
click at [567, 277] on div at bounding box center [571, 286] width 26 height 26
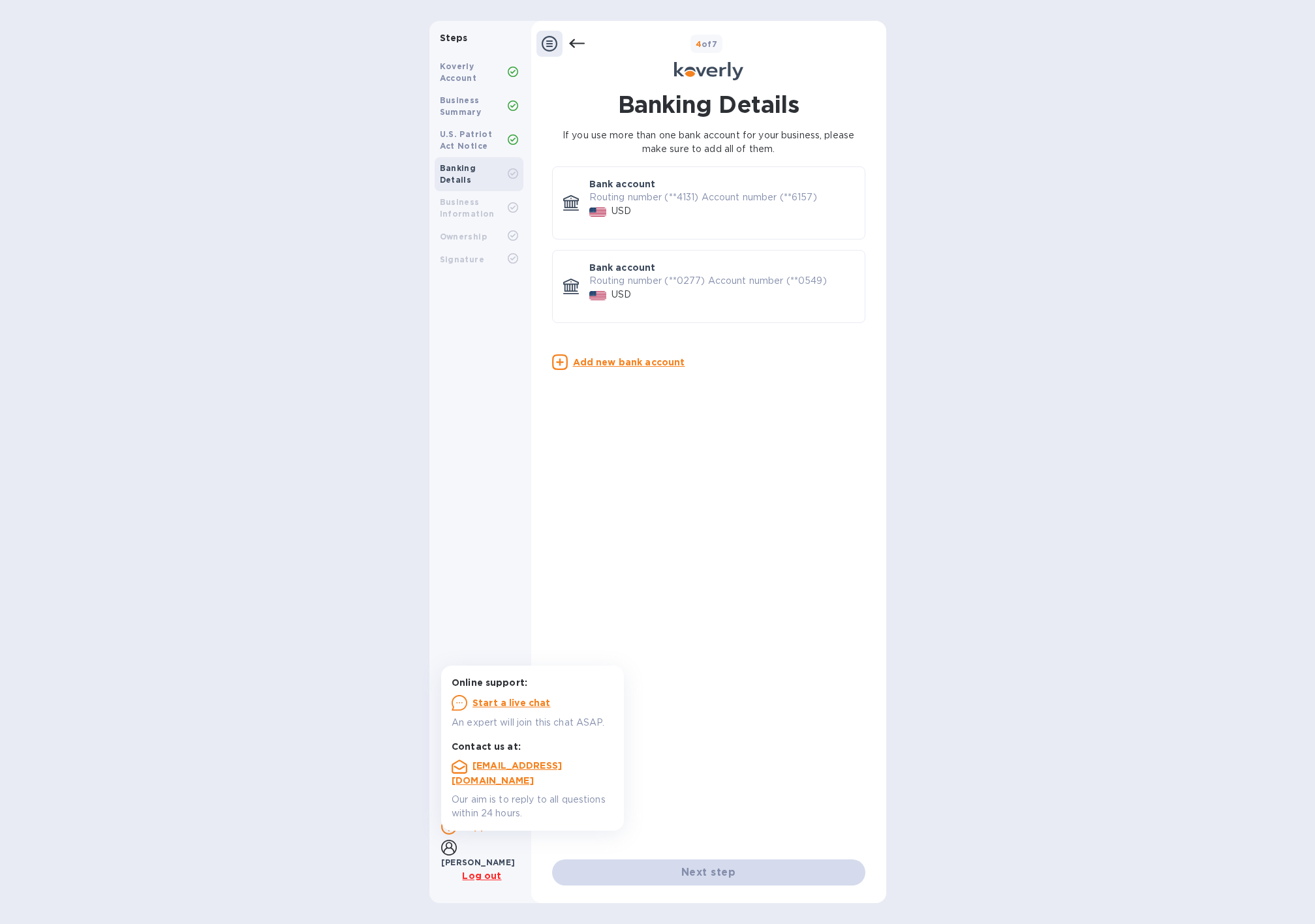
click at [591, 292] on img at bounding box center [598, 295] width 18 height 9
click at [590, 213] on img at bounding box center [598, 212] width 18 height 9
click at [579, 202] on div at bounding box center [571, 202] width 26 height 26
click at [702, 865] on div "Next step" at bounding box center [709, 872] width 313 height 26
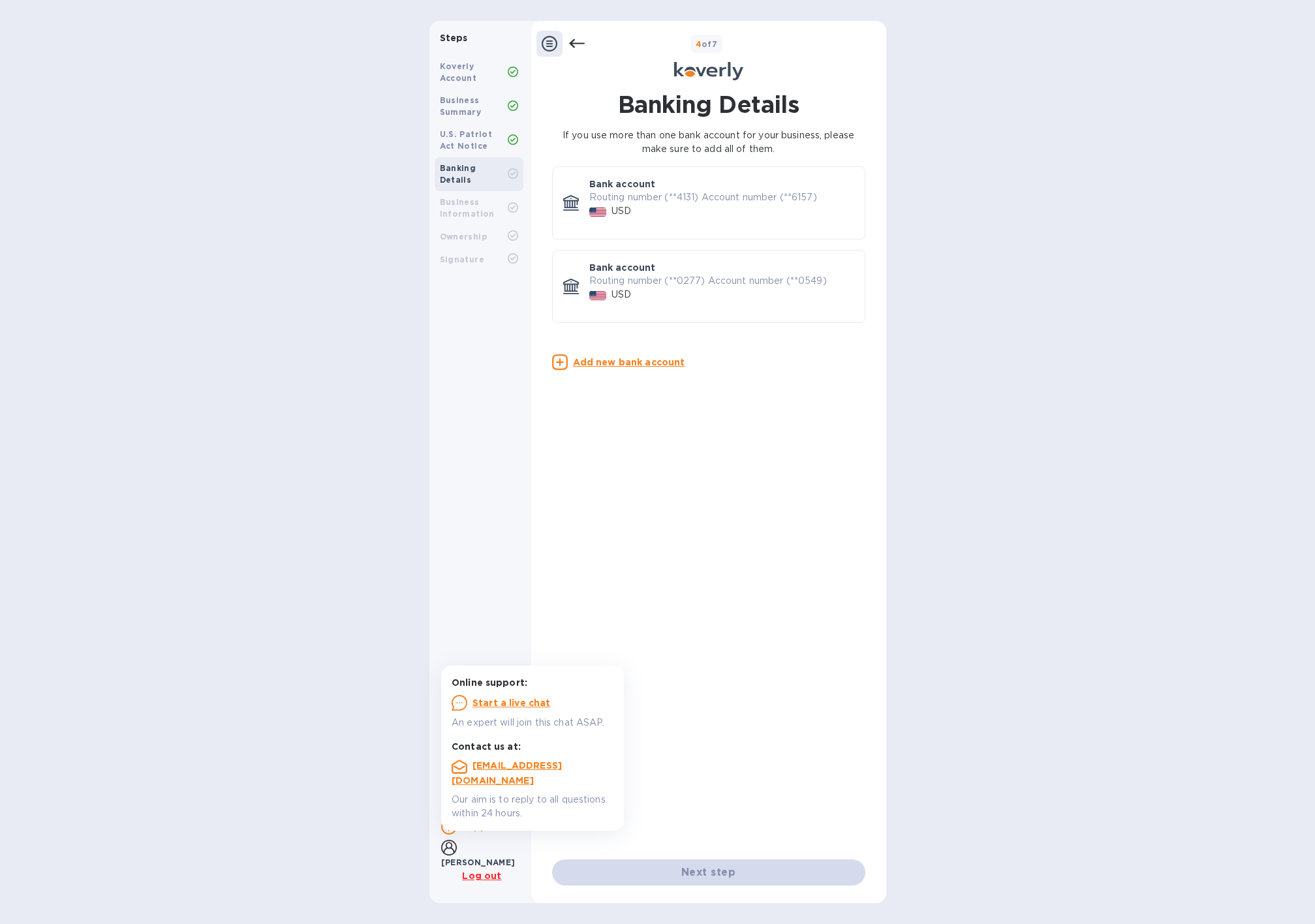
click at [605, 274] on p "Routing number (**0277) Account number (**0549)" at bounding box center [722, 281] width 265 height 14
click at [604, 278] on p "Routing number (**0277) Account number (**0549)" at bounding box center [722, 281] width 265 height 14
click at [555, 42] on icon at bounding box center [549, 44] width 16 height 16
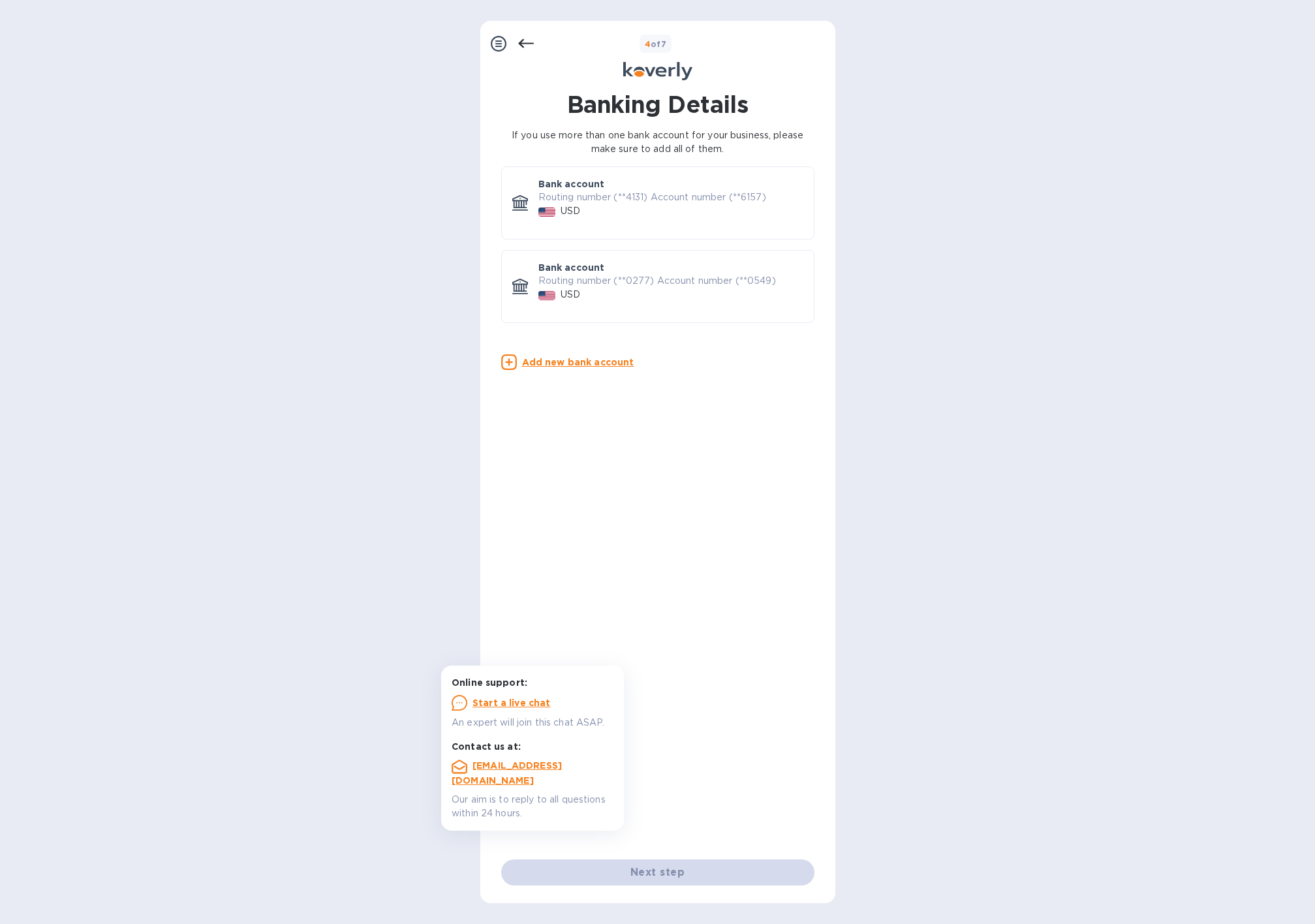
click at [493, 39] on icon at bounding box center [498, 44] width 16 height 16
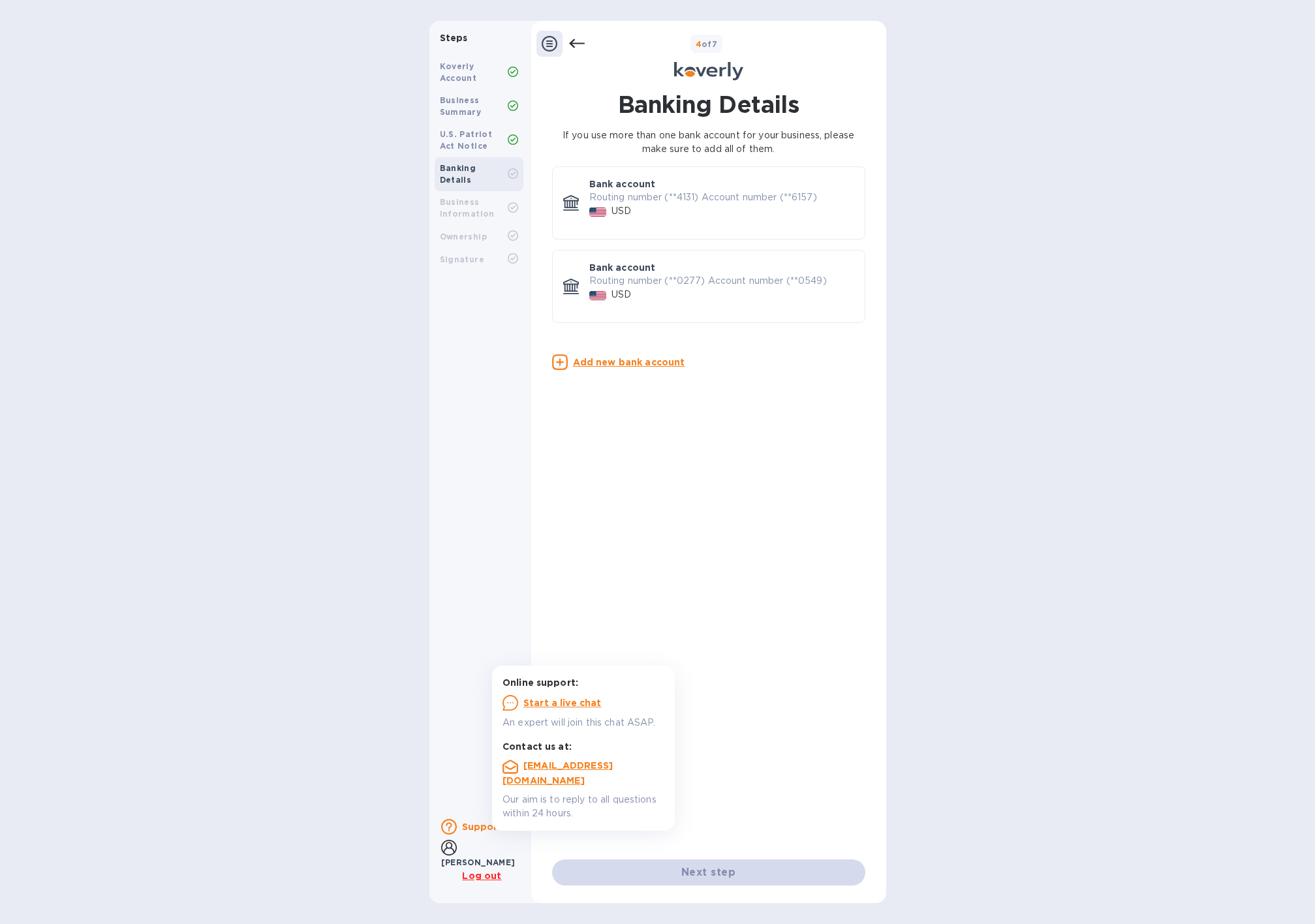
click at [457, 197] on b "Business Information" at bounding box center [467, 207] width 55 height 22
click at [465, 139] on b "U.S. Patriot Act Notice" at bounding box center [466, 140] width 53 height 22
click at [688, 532] on div "Banking Details If you use more than one bank account for your business, please…" at bounding box center [709, 475] width 313 height 768
click at [488, 880] on u "Log out" at bounding box center [481, 875] width 40 height 11
